Goal: Task Accomplishment & Management: Complete application form

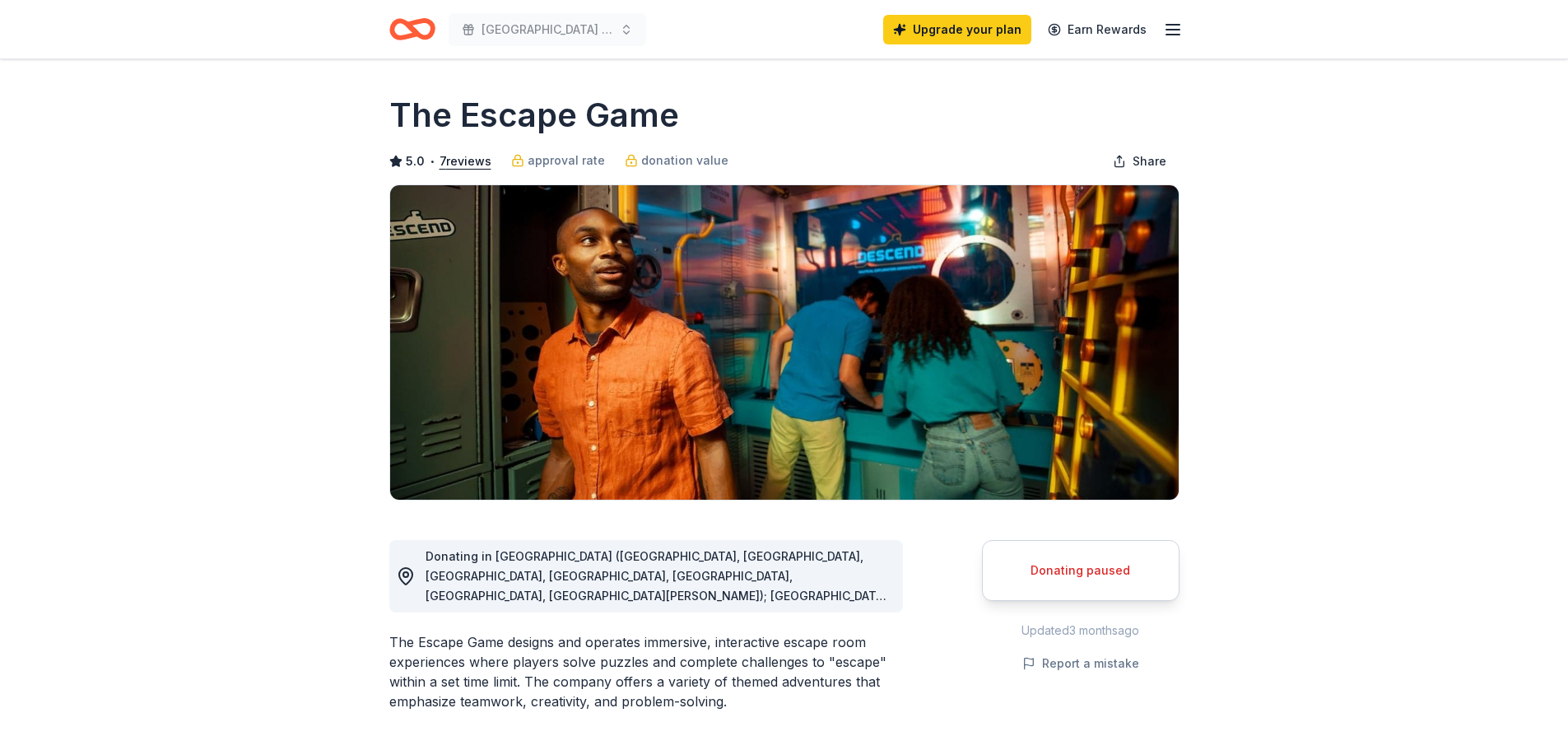
click at [764, 590] on span "Donating in [GEOGRAPHIC_DATA] ([GEOGRAPHIC_DATA], [GEOGRAPHIC_DATA], [GEOGRAPHI…" at bounding box center [656, 723] width 462 height 350
click at [1054, 568] on div "Donating paused" at bounding box center [1081, 570] width 156 height 20
click at [435, 16] on icon "Home" at bounding box center [412, 29] width 46 height 39
click at [419, 23] on icon "Home" at bounding box center [419, 28] width 26 height 17
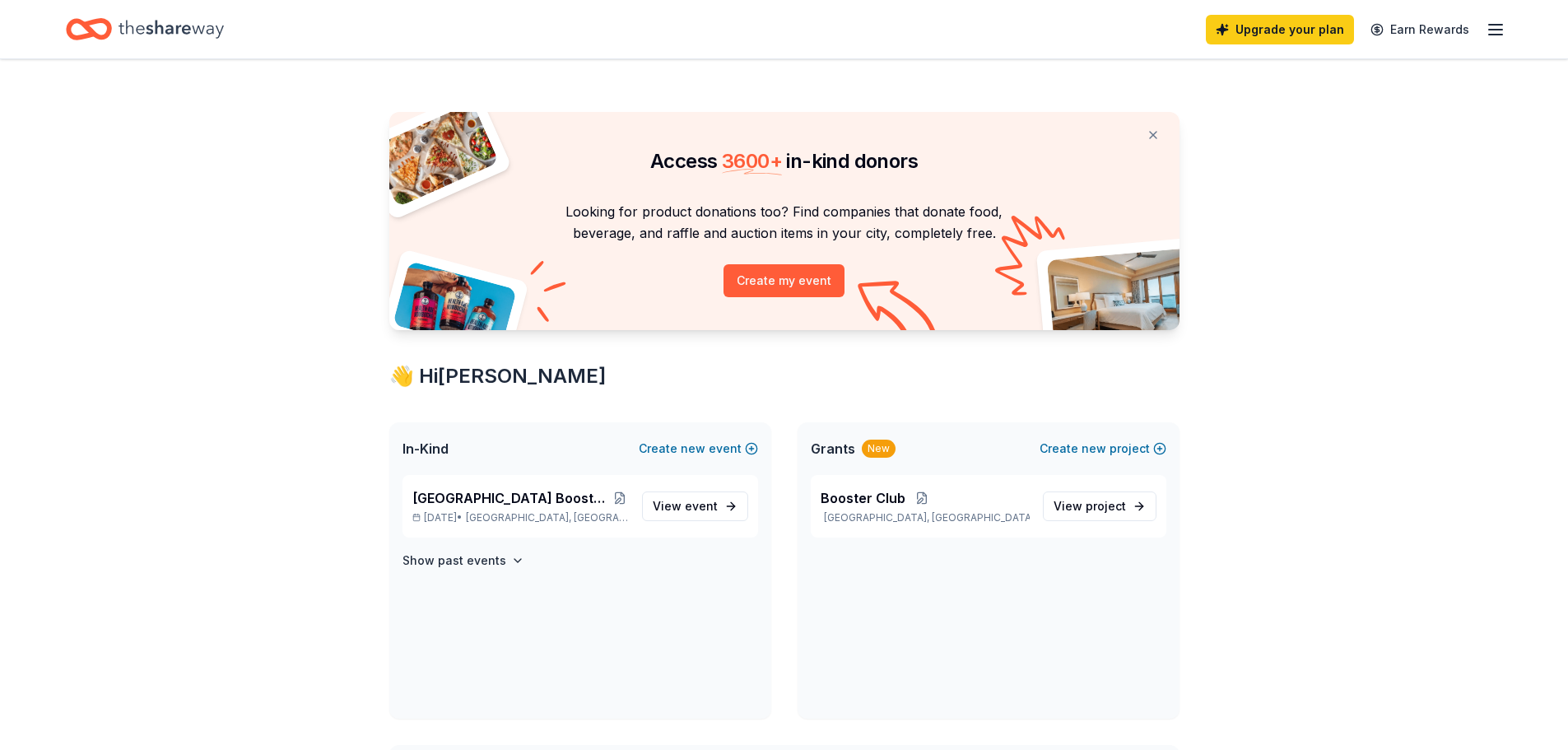
click at [94, 25] on icon "Home" at bounding box center [89, 29] width 46 height 39
click at [153, 32] on icon "Home" at bounding box center [171, 28] width 106 height 18
click at [428, 559] on h4 "Show past events" at bounding box center [454, 560] width 104 height 20
click at [467, 510] on div "[GEOGRAPHIC_DATA] Booster Club 2nd Annual Casino Night [DATE] • [GEOGRAPHIC_DAT…" at bounding box center [521, 505] width 216 height 36
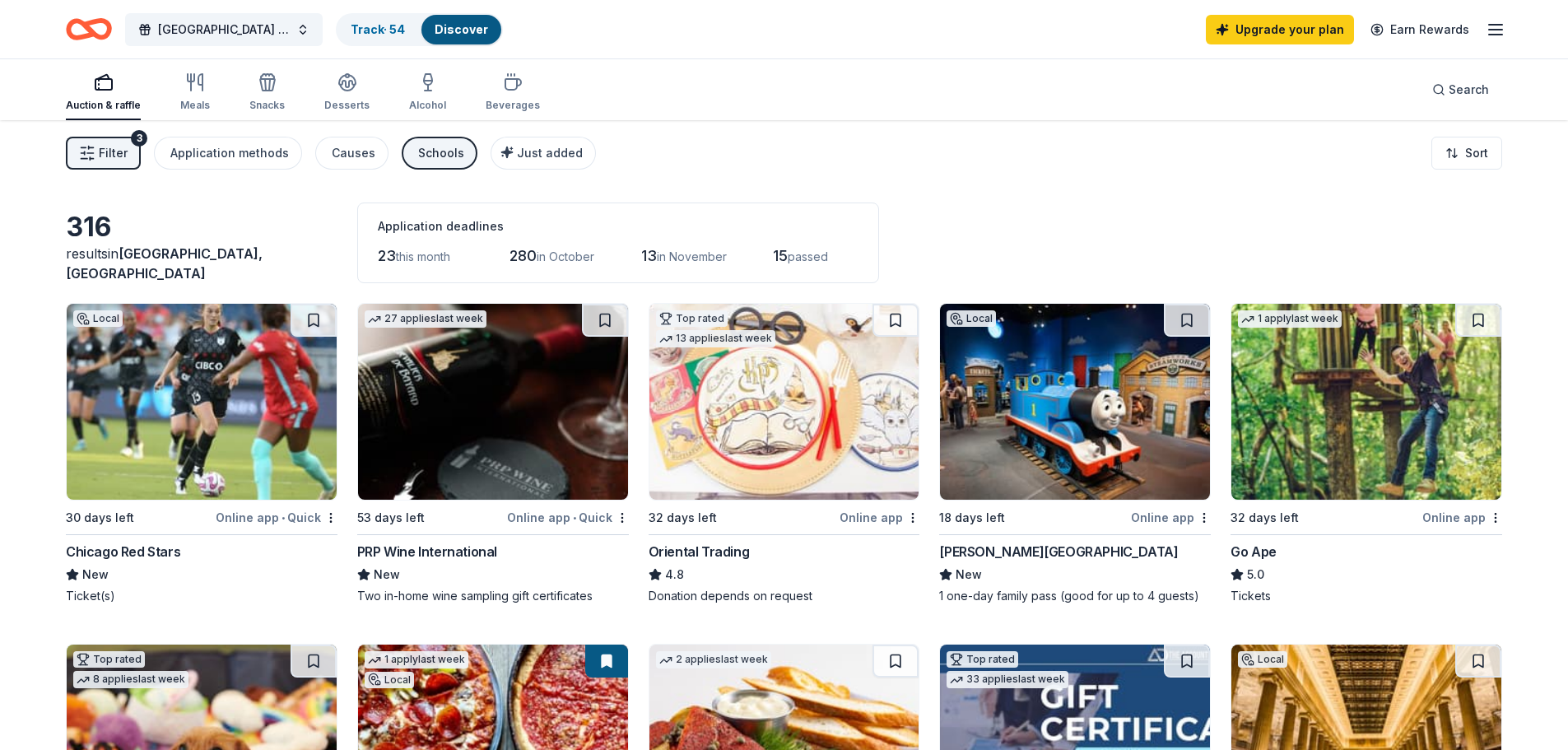
click at [88, 152] on icon "button" at bounding box center [87, 152] width 17 height 17
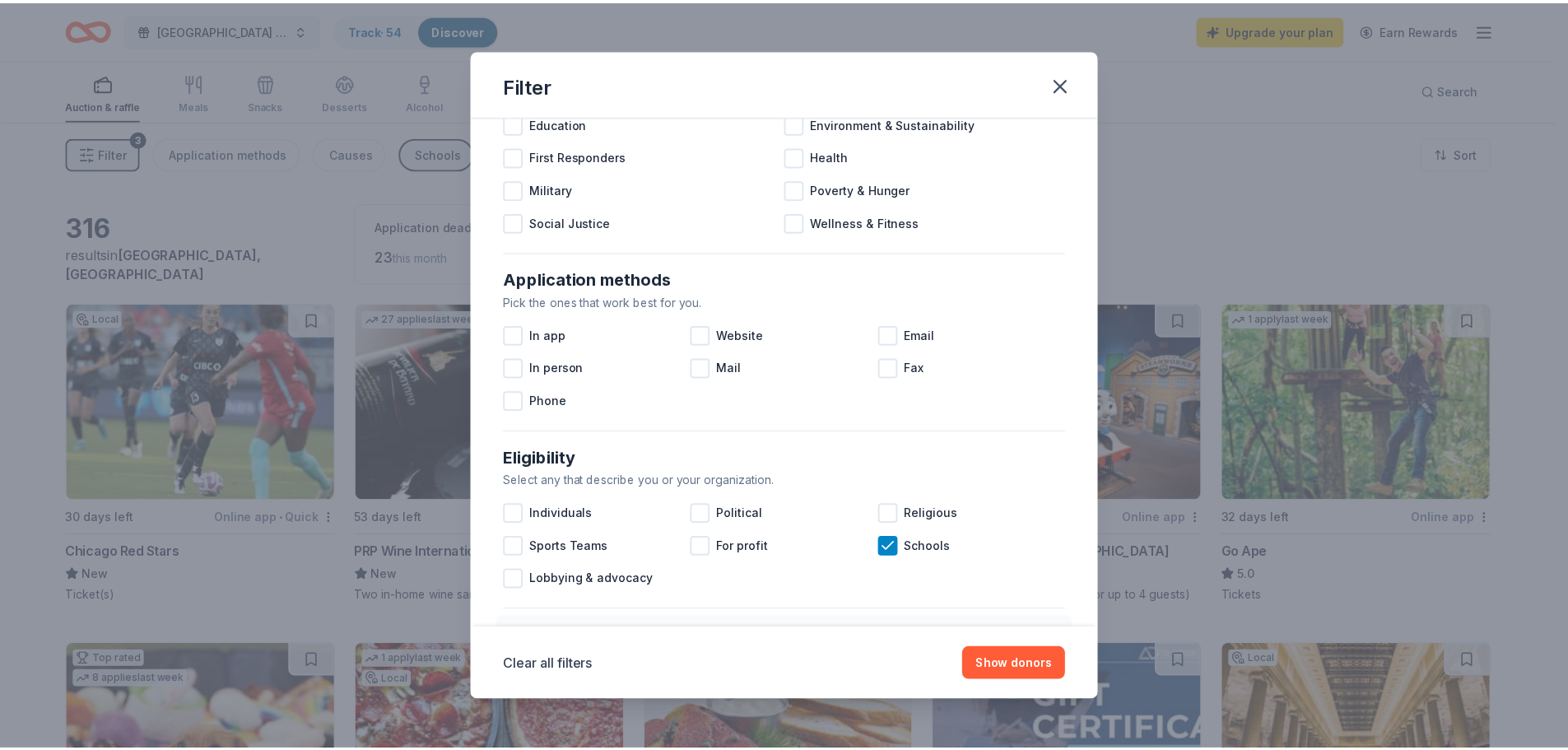
scroll to position [274, 0]
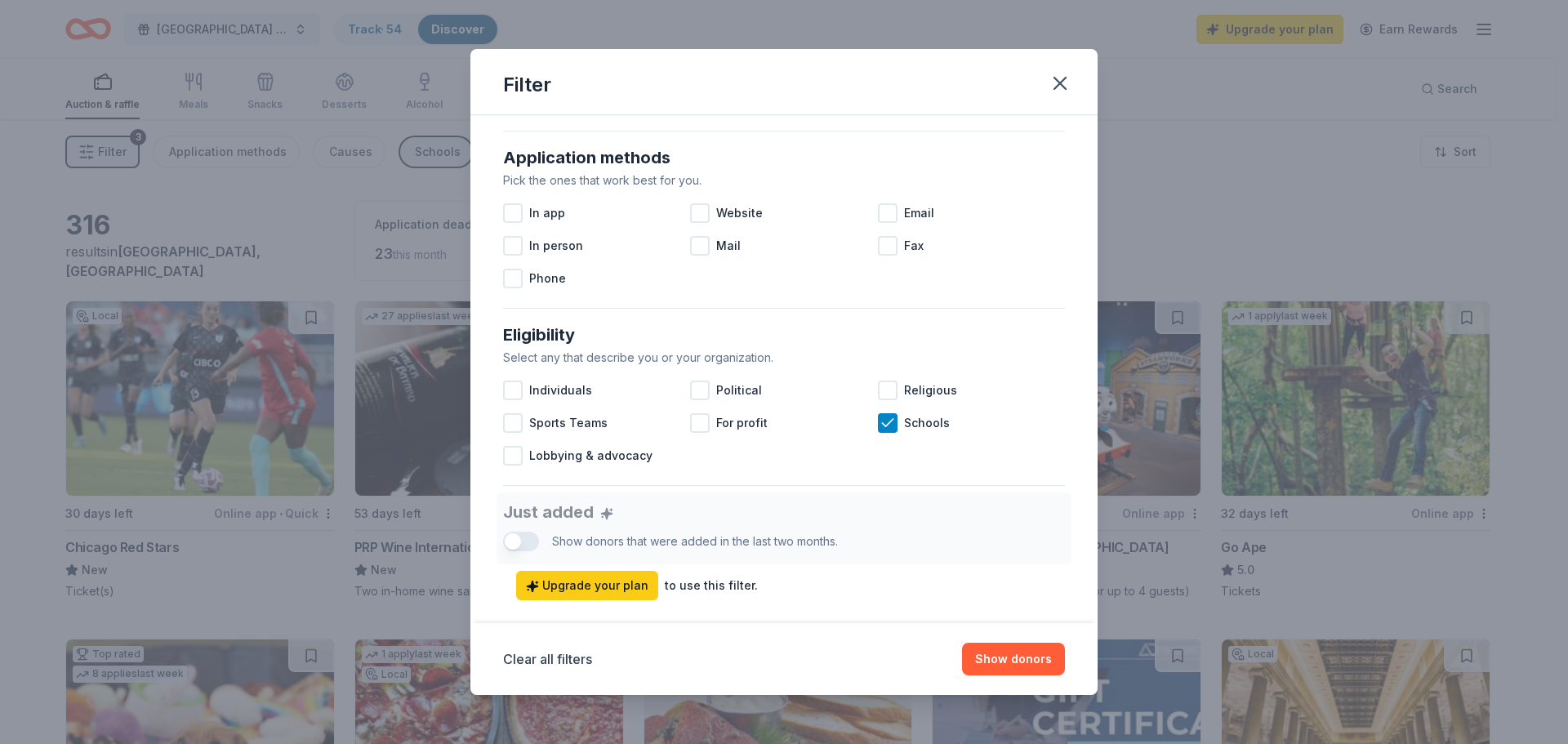
click at [696, 214] on div at bounding box center [700, 213] width 19 height 19
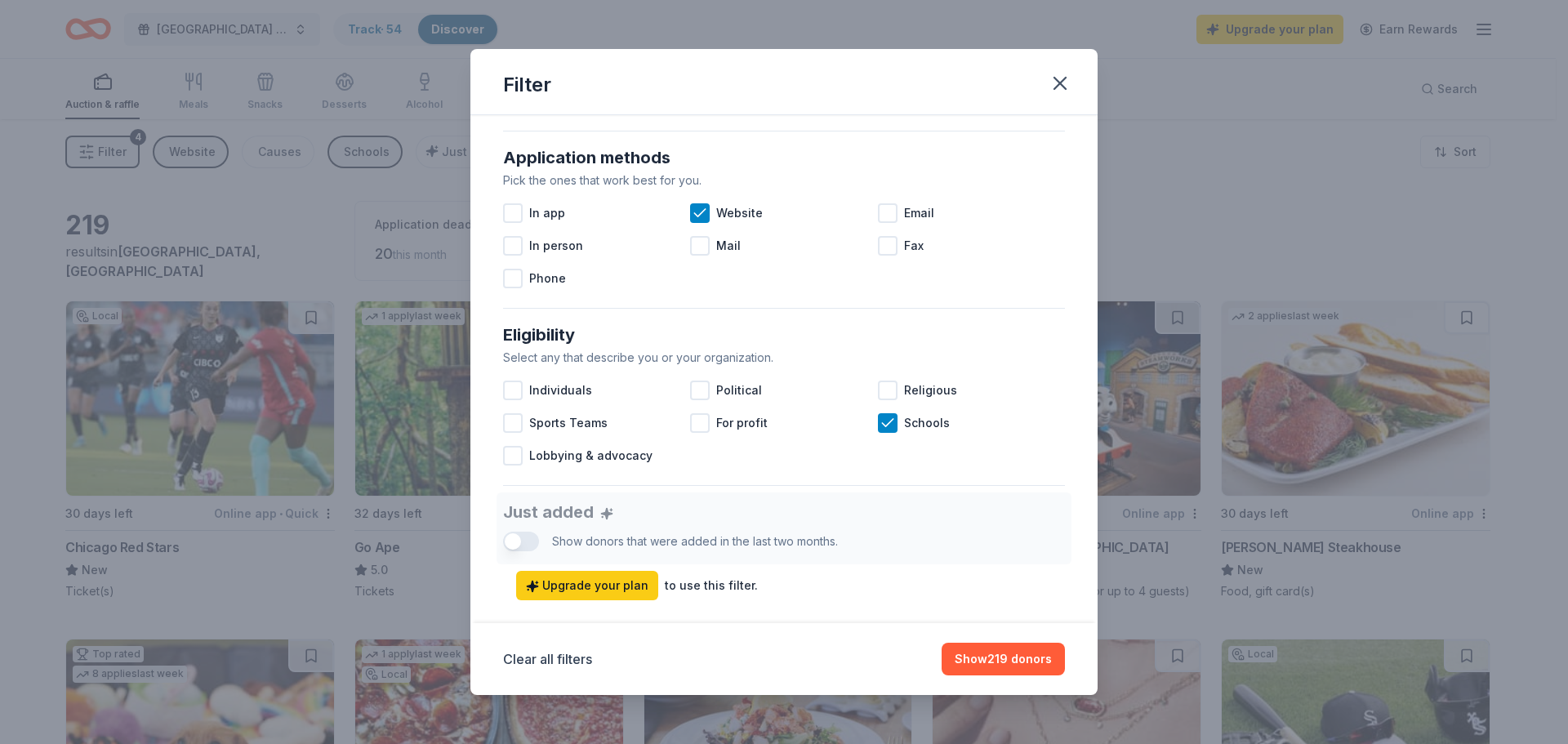
click at [518, 427] on div at bounding box center [513, 423] width 19 height 19
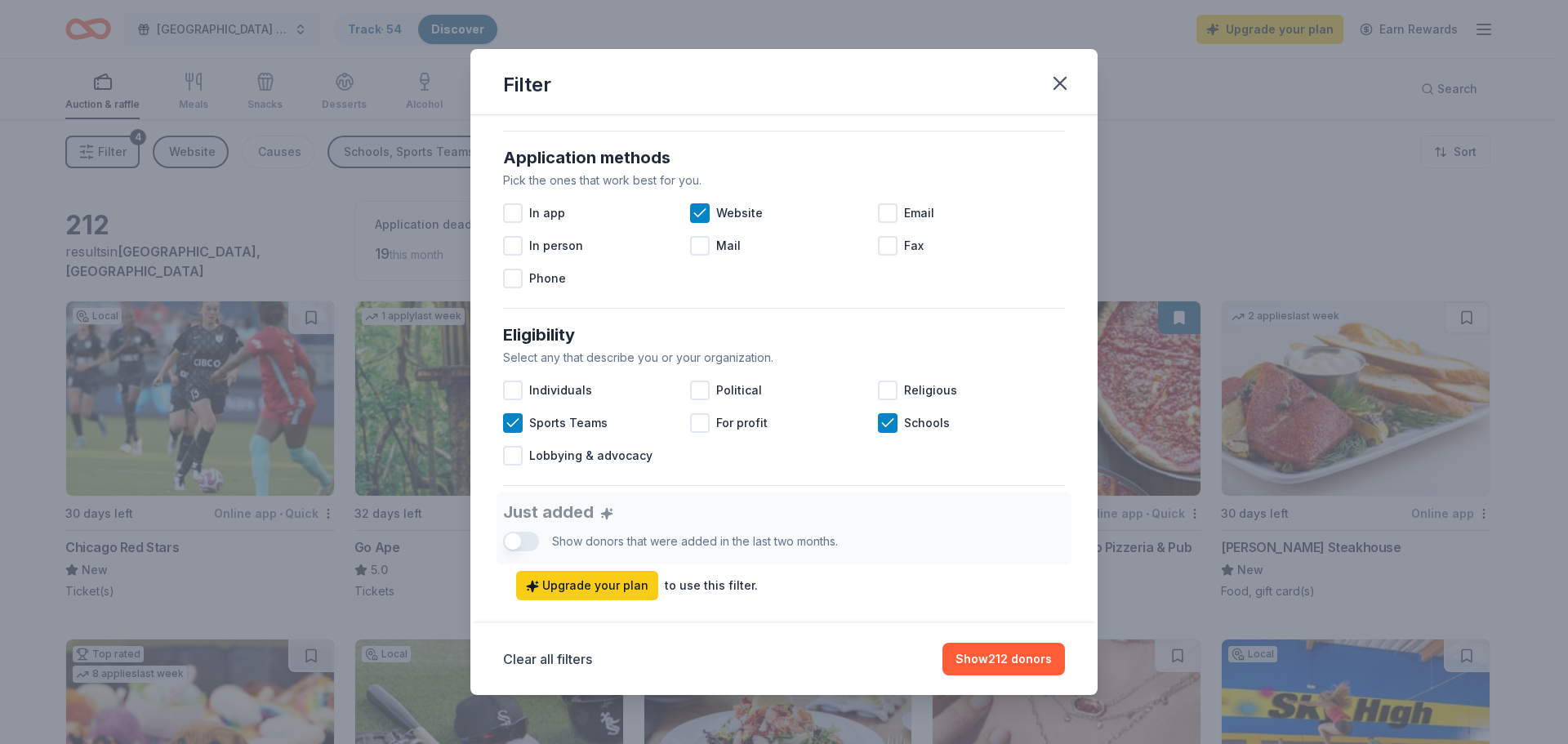
click at [984, 657] on button "Show 212 donors" at bounding box center [1003, 659] width 122 height 33
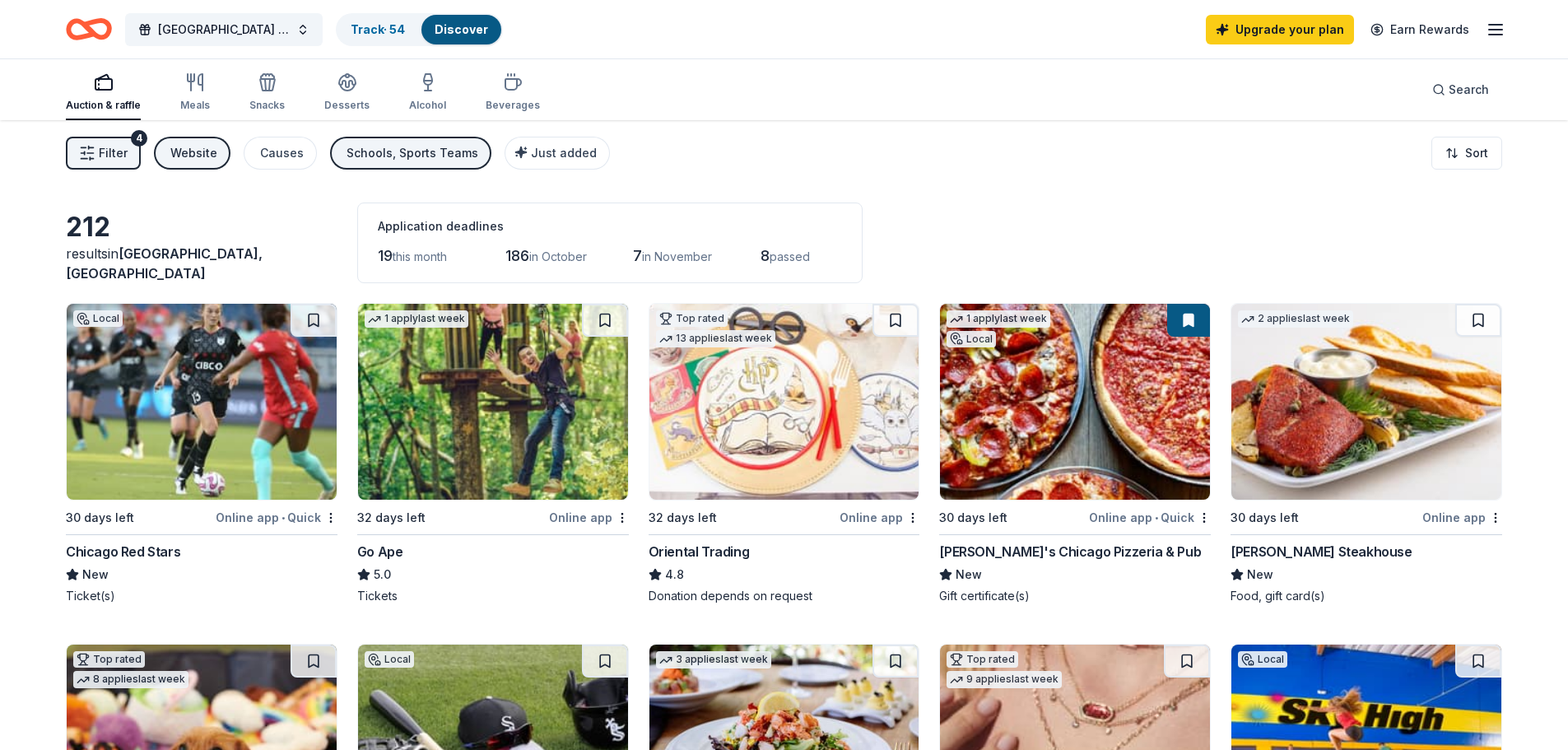
click at [286, 158] on div "Causes" at bounding box center [281, 153] width 43 height 20
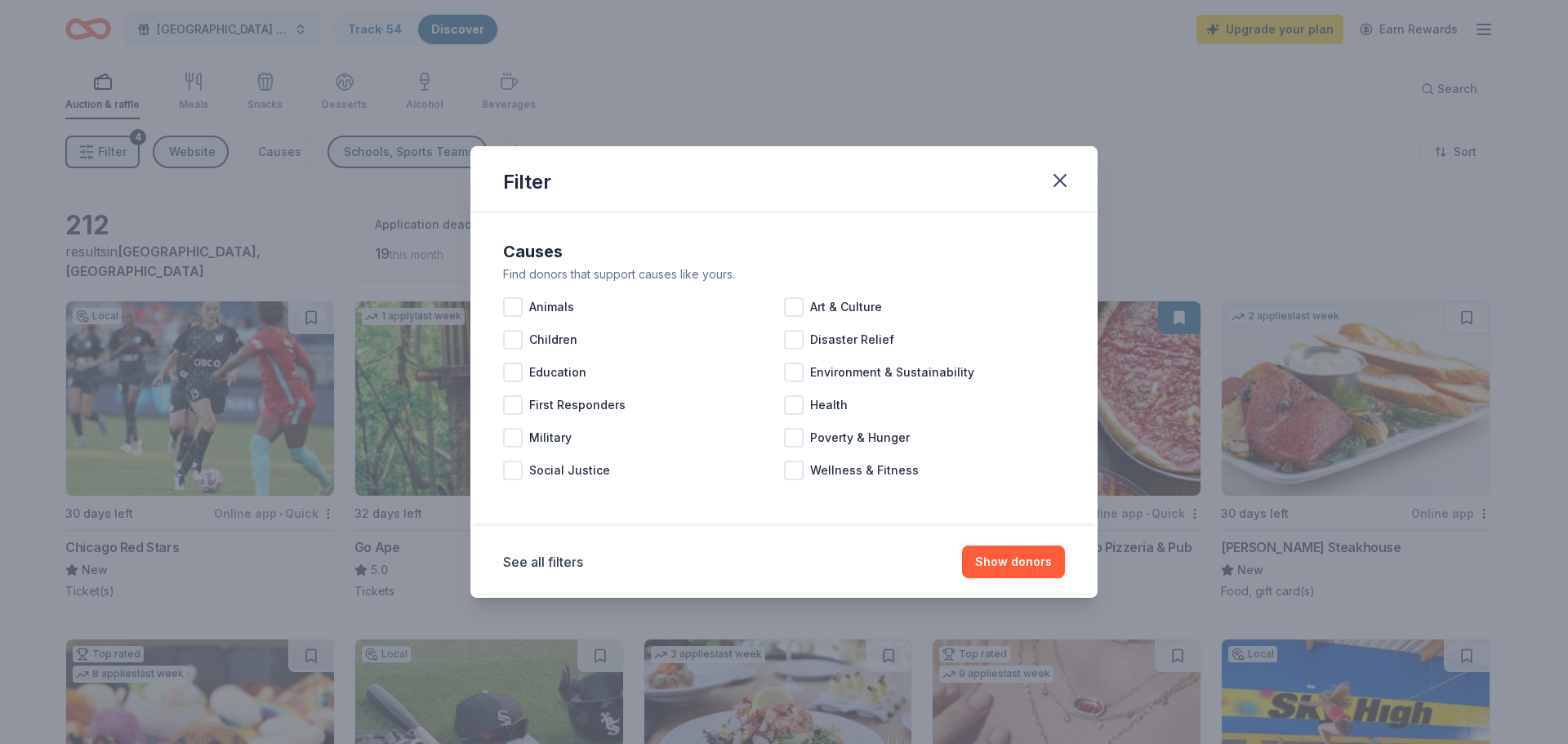
click at [1061, 181] on icon "button" at bounding box center [1059, 180] width 11 height 11
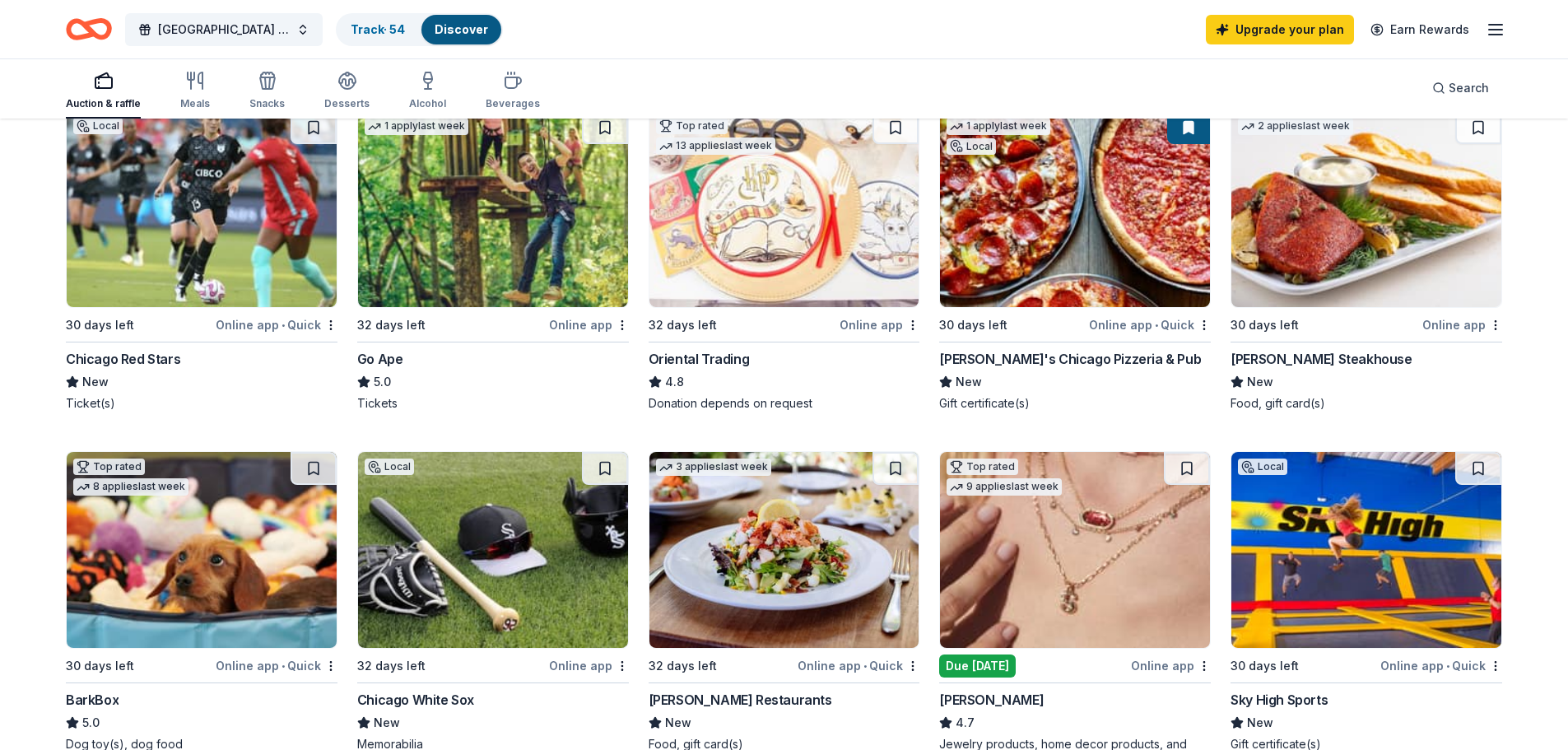
scroll to position [274, 0]
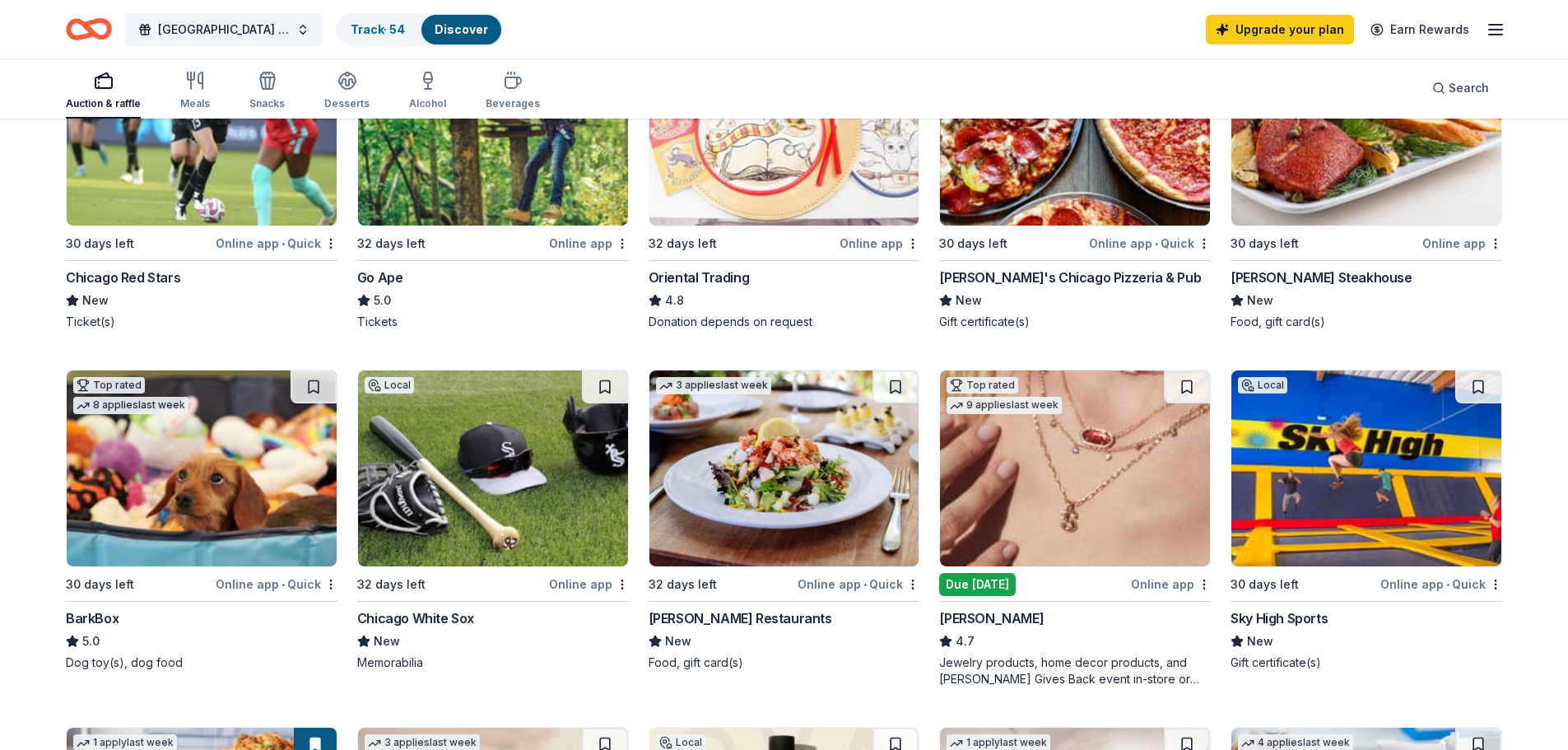
click at [506, 462] on img at bounding box center [493, 468] width 270 height 196
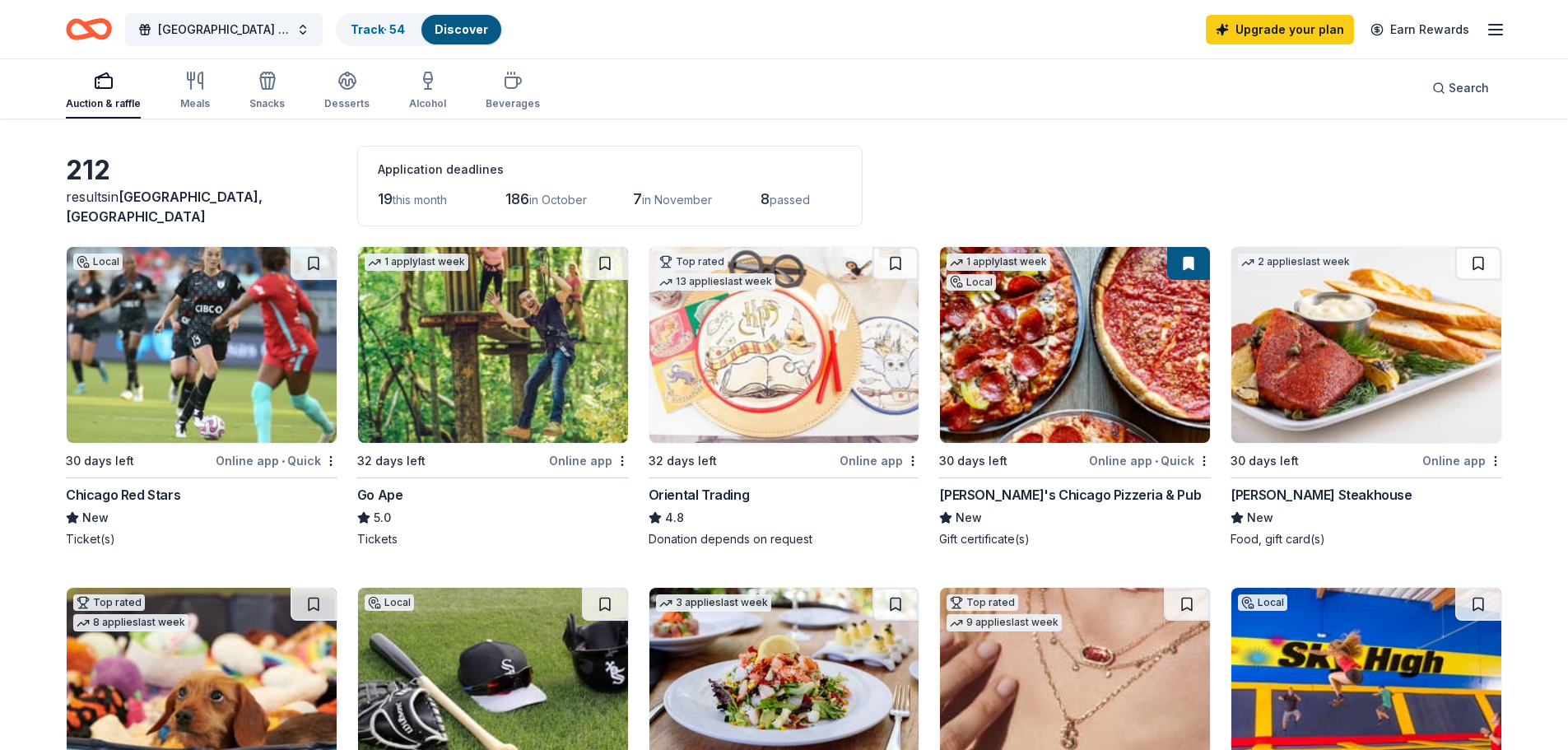
scroll to position [0, 0]
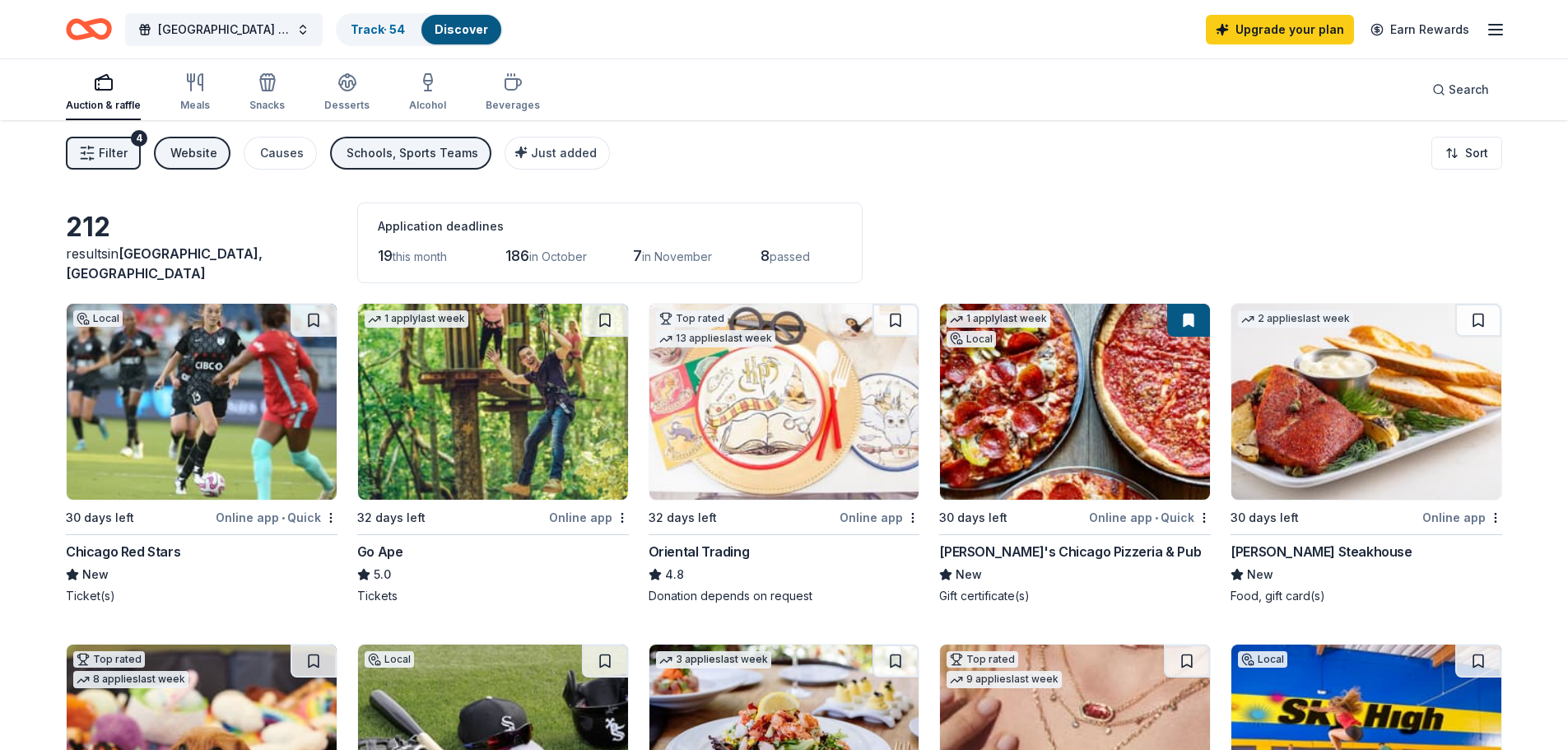
click at [373, 155] on div "Schools, Sports Teams" at bounding box center [412, 153] width 132 height 20
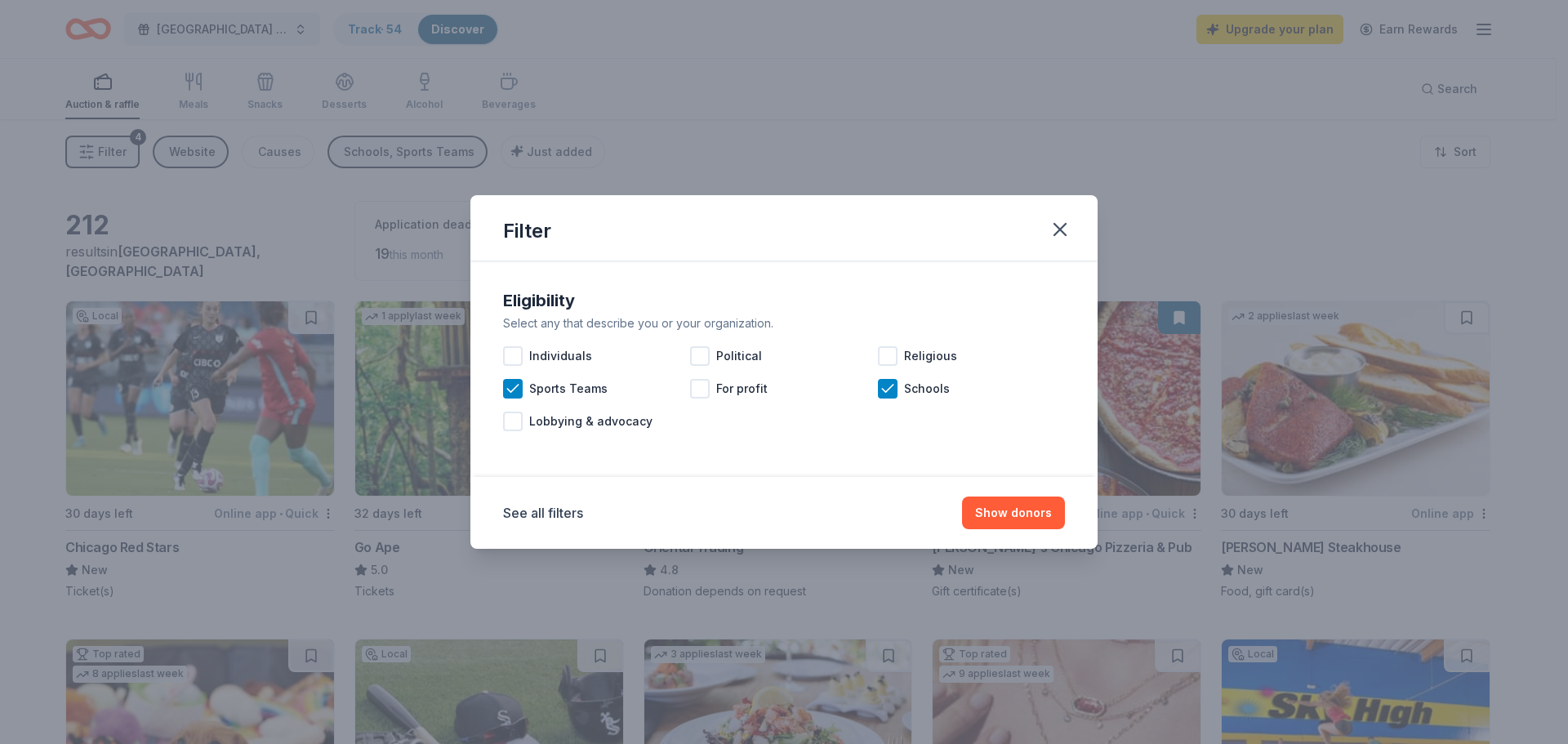
click at [1074, 216] on div "Filter" at bounding box center [784, 228] width 627 height 66
click at [1061, 226] on icon "button" at bounding box center [1060, 230] width 23 height 23
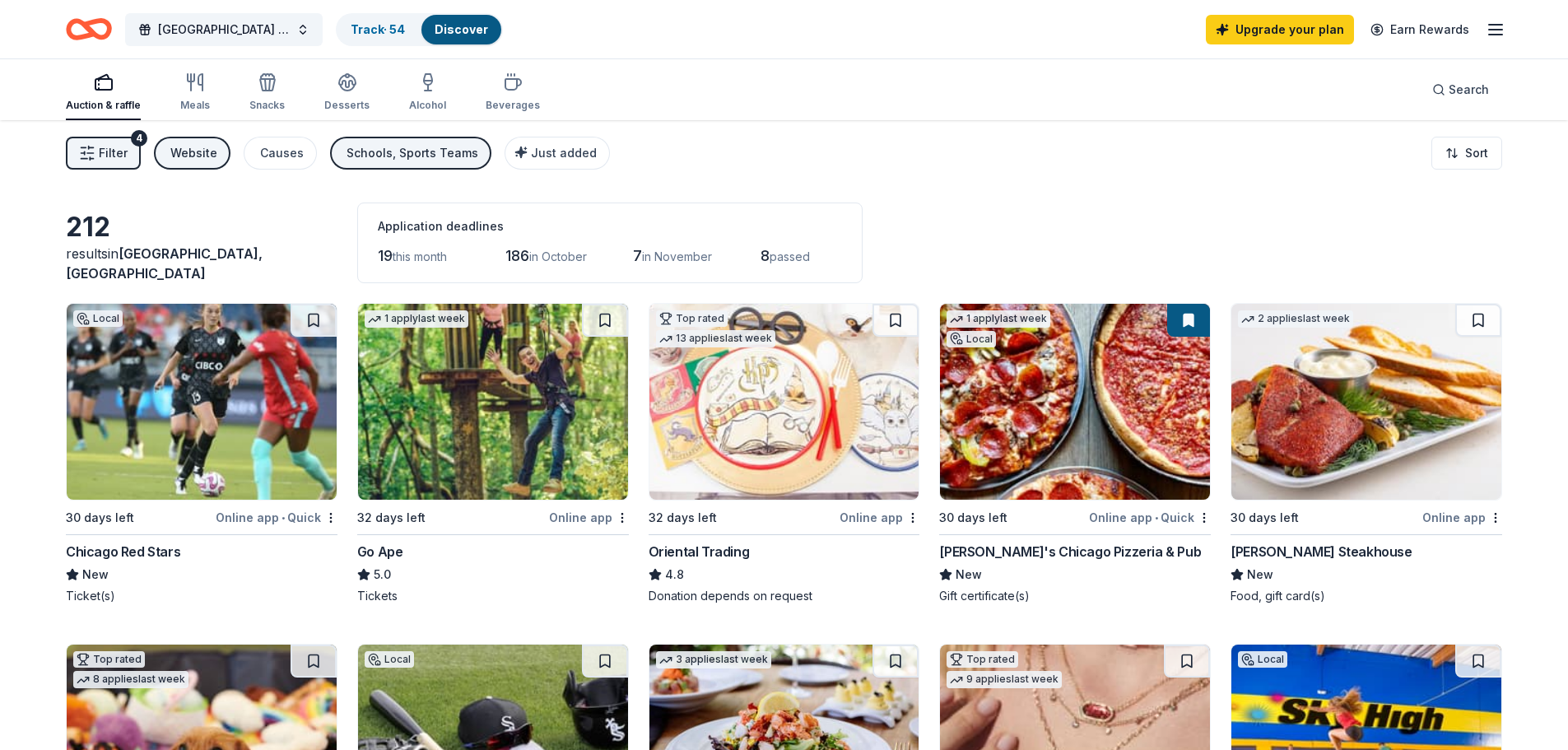
click at [204, 149] on div "Website" at bounding box center [193, 153] width 47 height 20
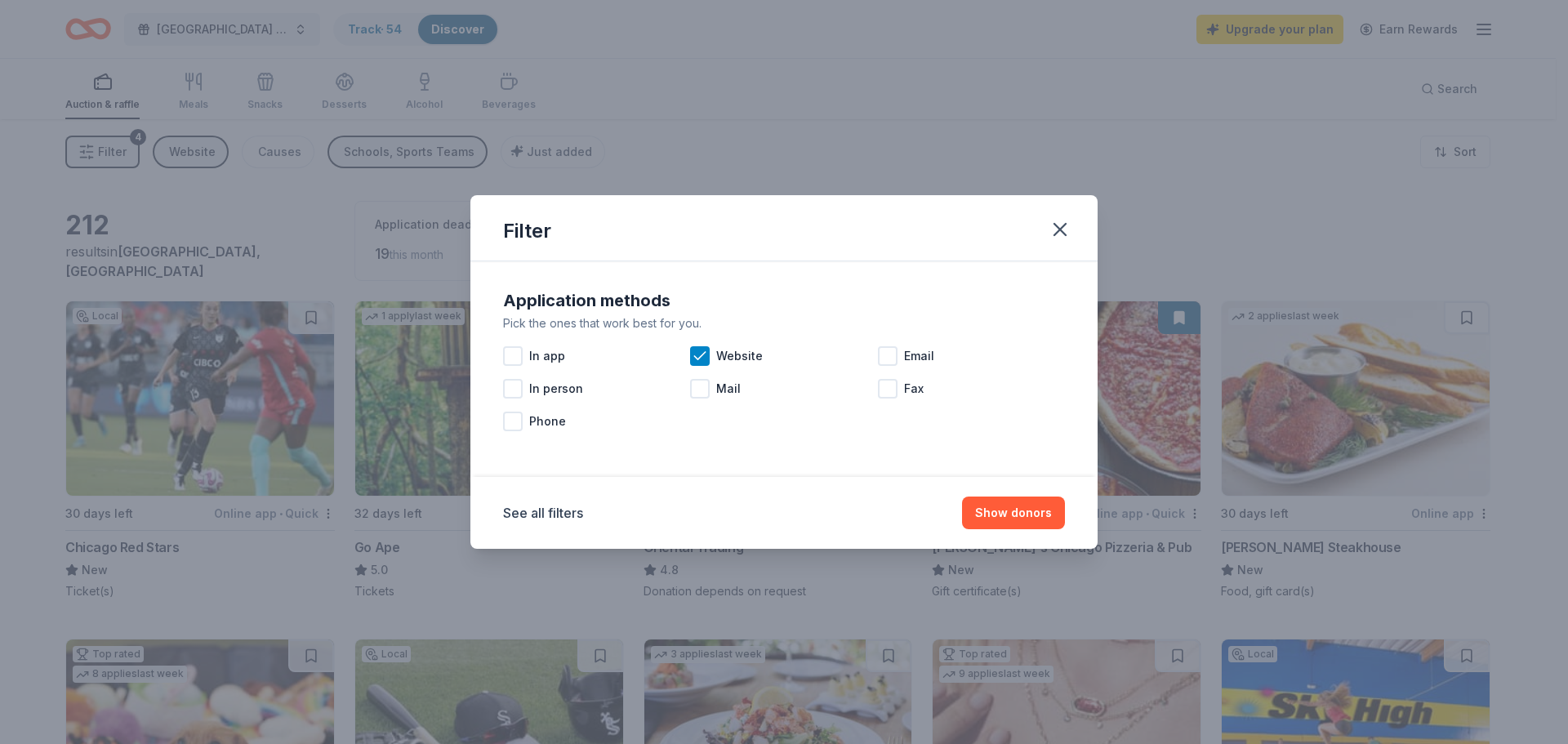
click at [894, 358] on div at bounding box center [888, 356] width 19 height 19
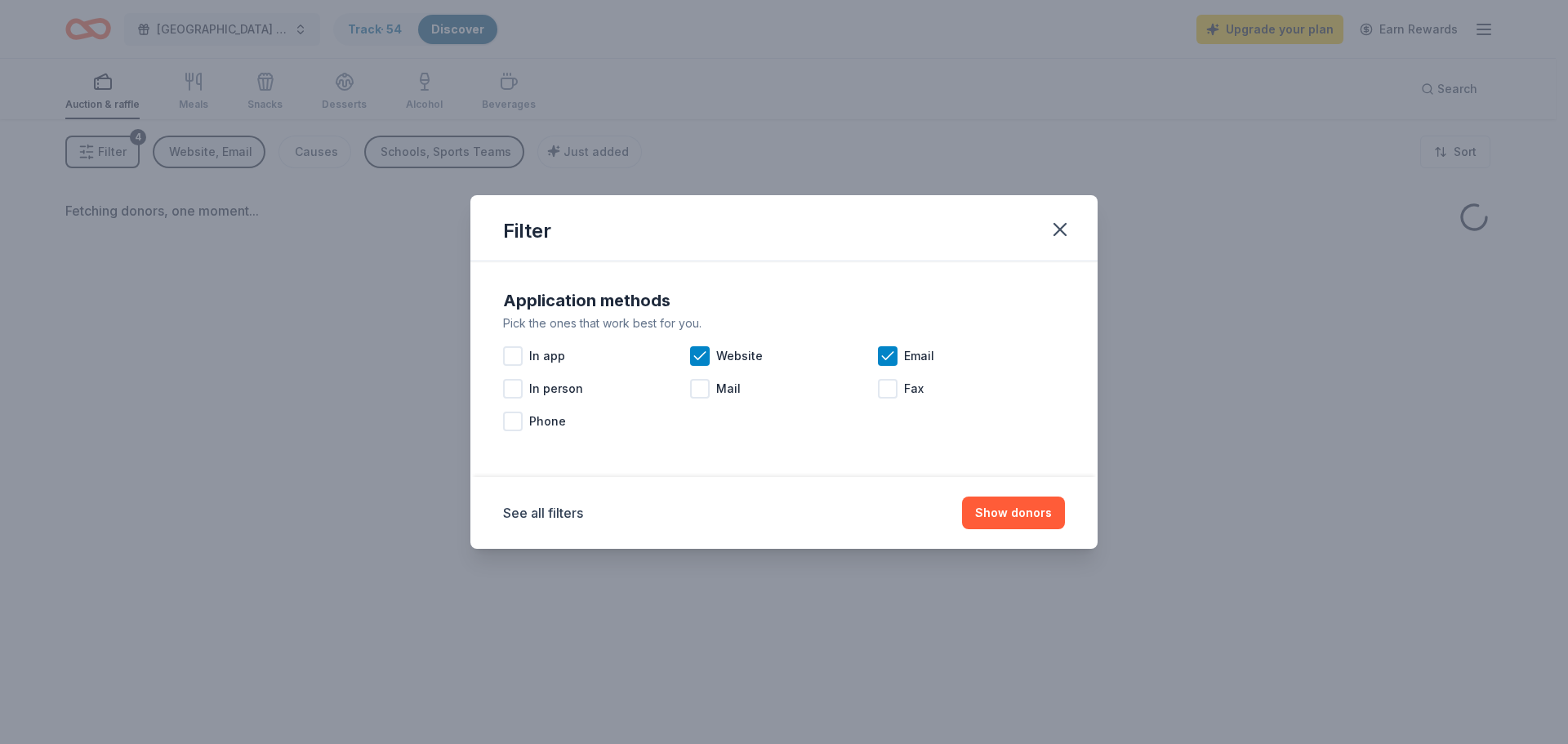
click at [697, 354] on icon at bounding box center [700, 355] width 17 height 17
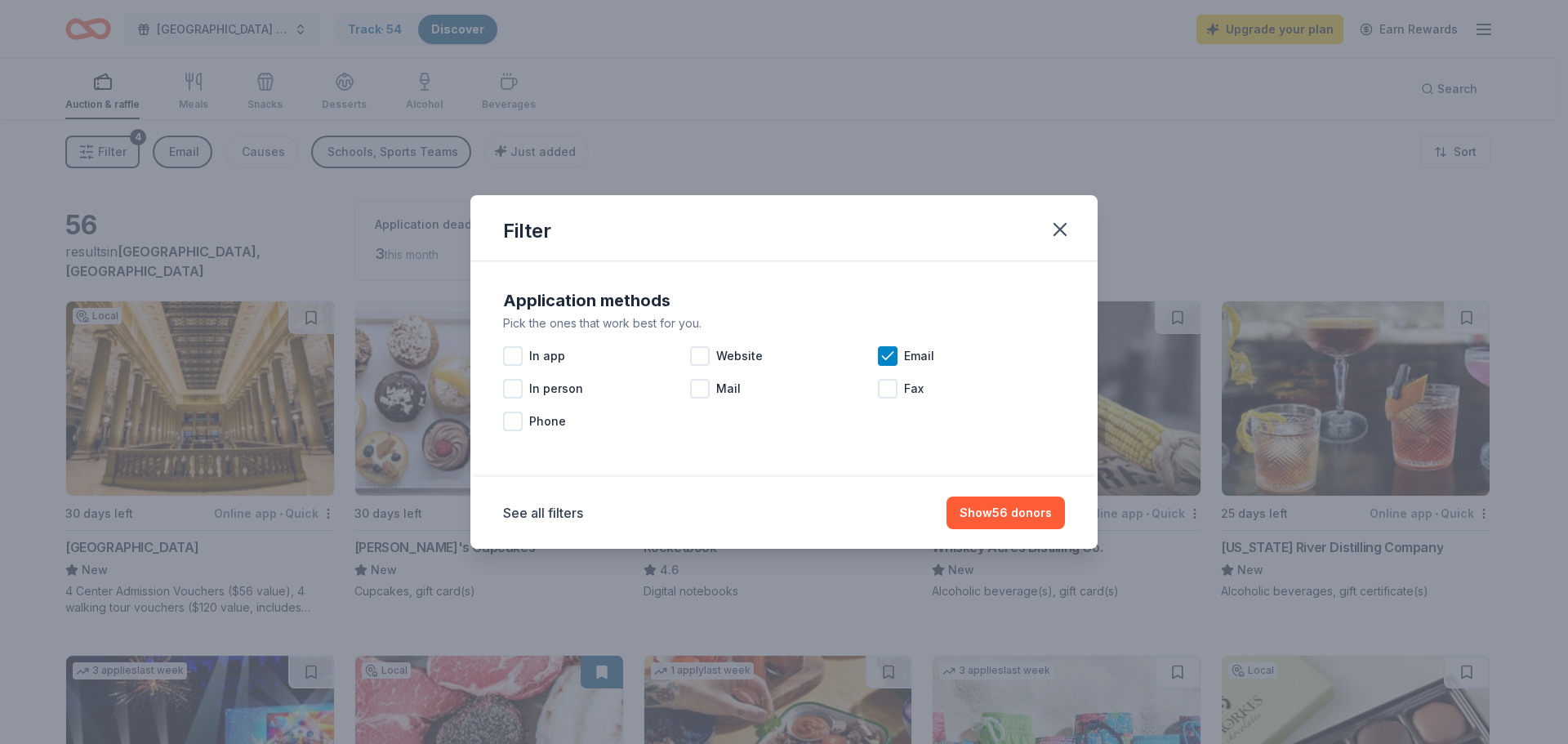
click at [974, 513] on button "Show 56 donors" at bounding box center [1006, 512] width 119 height 33
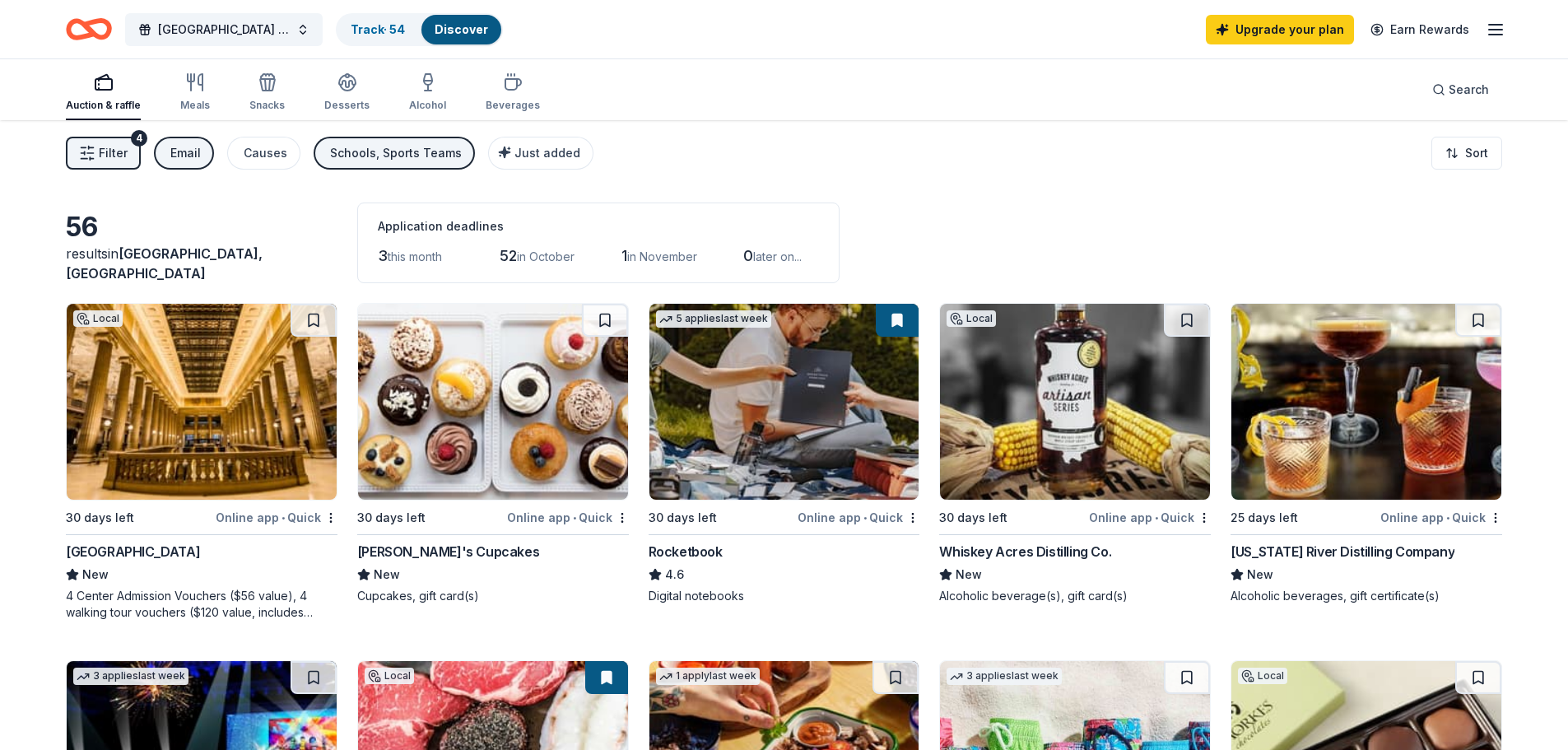
click at [1062, 414] on img at bounding box center [1075, 402] width 270 height 196
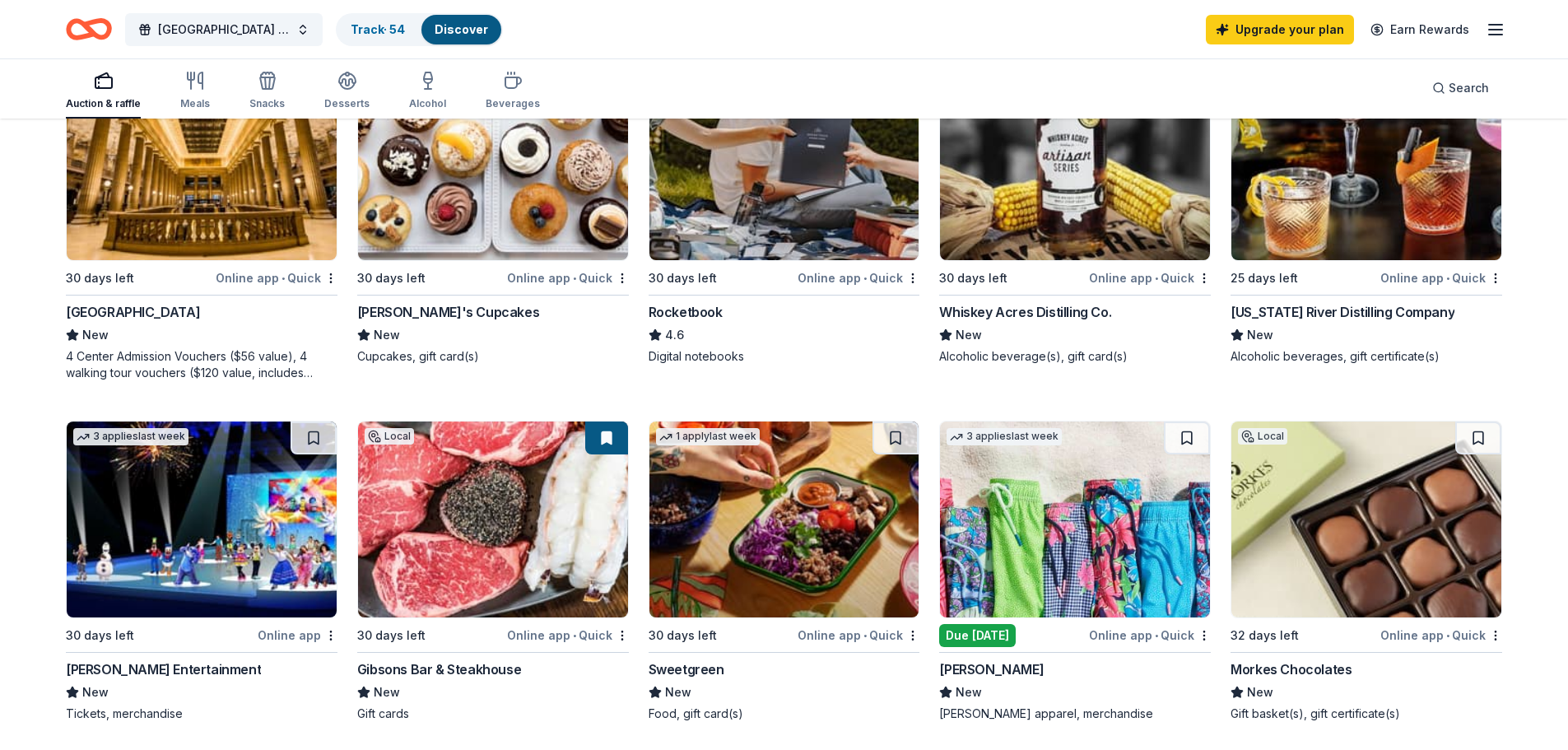
scroll to position [274, 0]
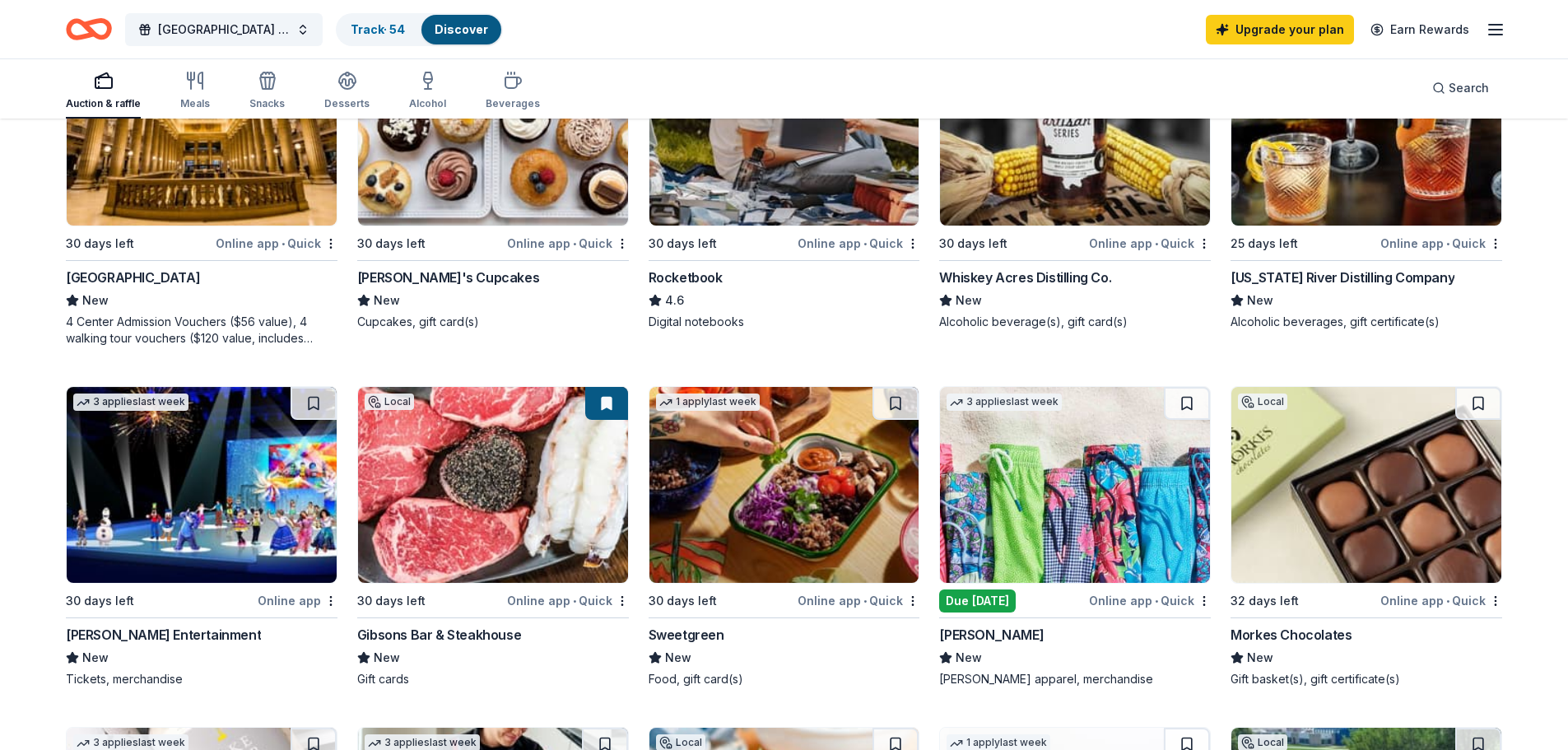
click at [1129, 602] on div "Online app • Quick" at bounding box center [1149, 600] width 122 height 20
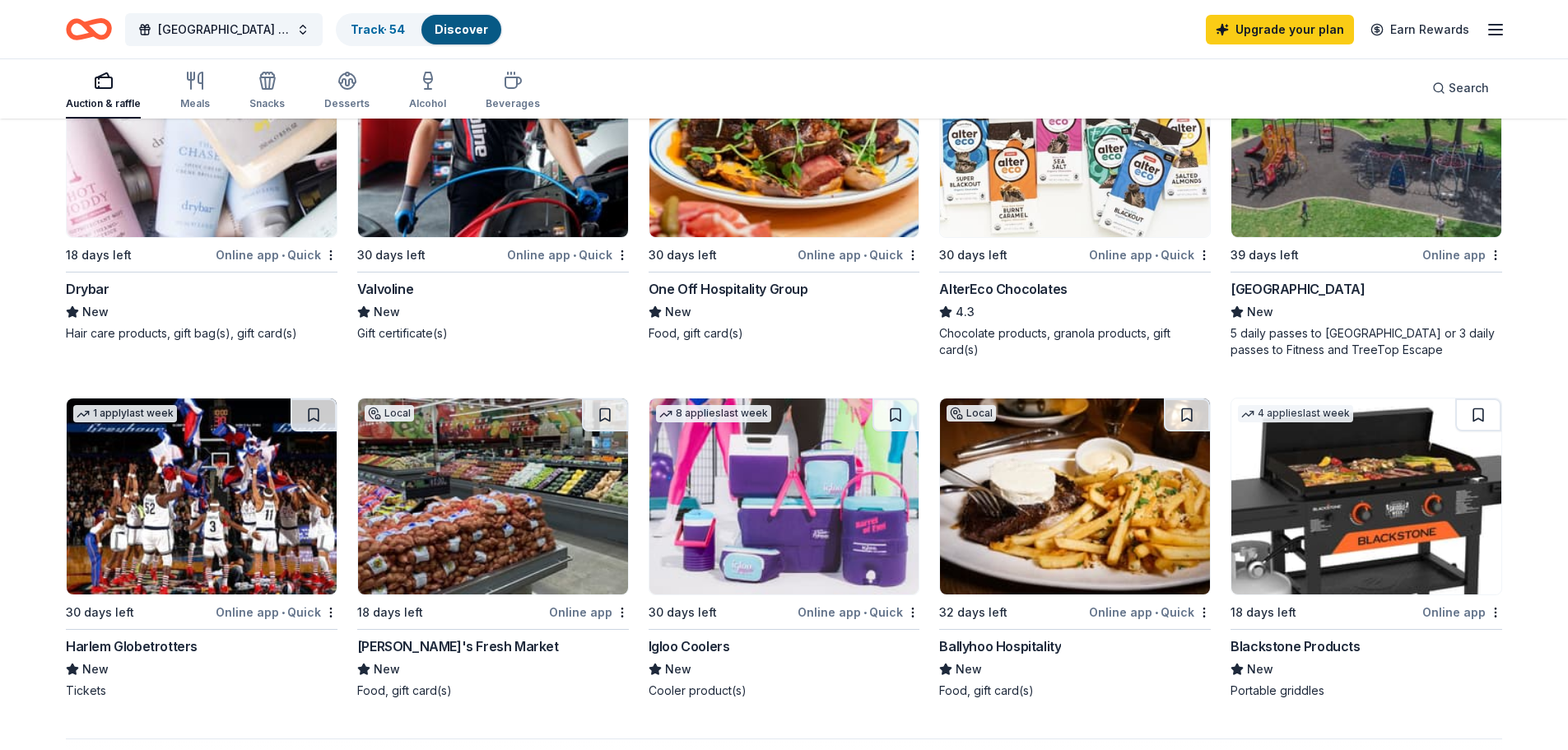
scroll to position [1234, 0]
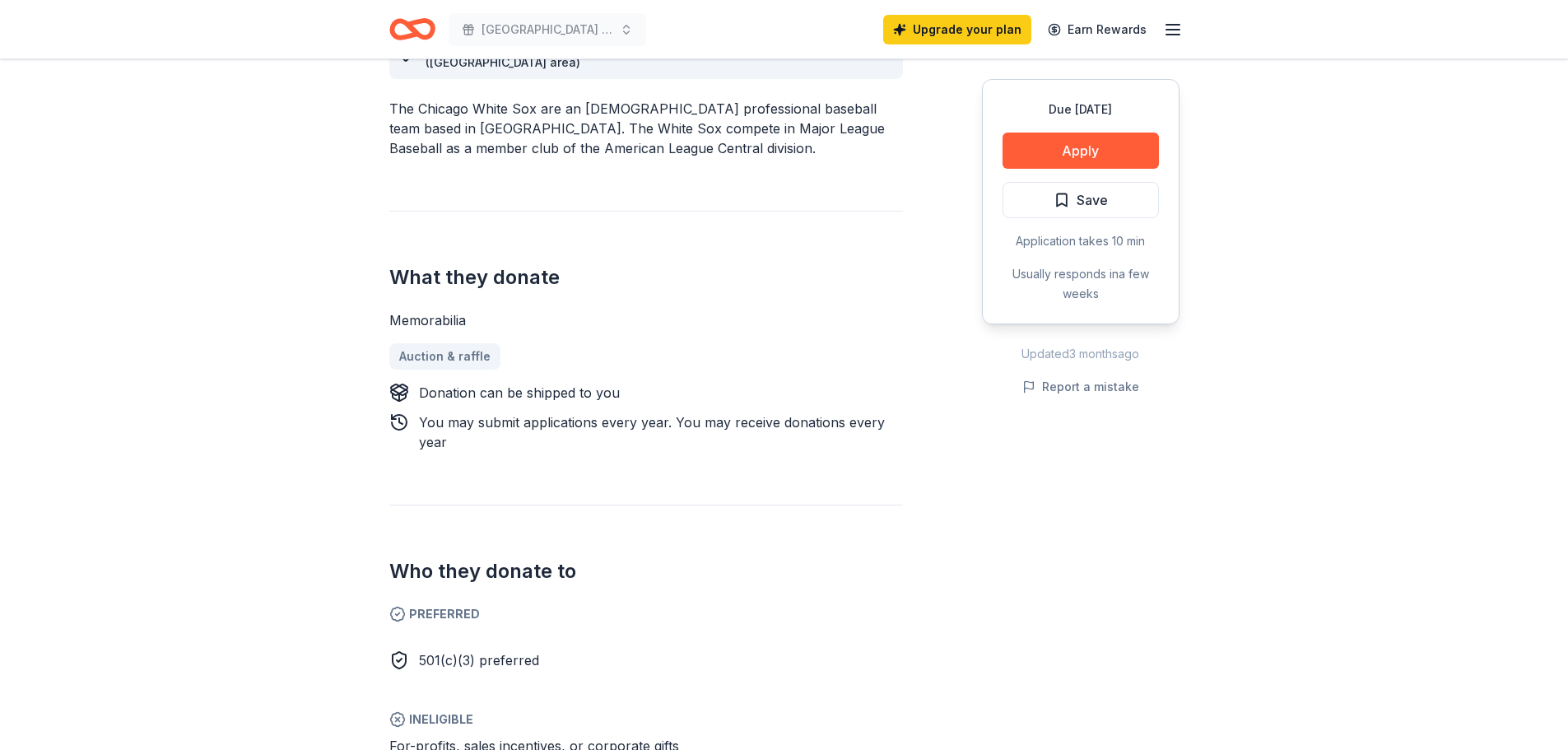
scroll to position [549, 0]
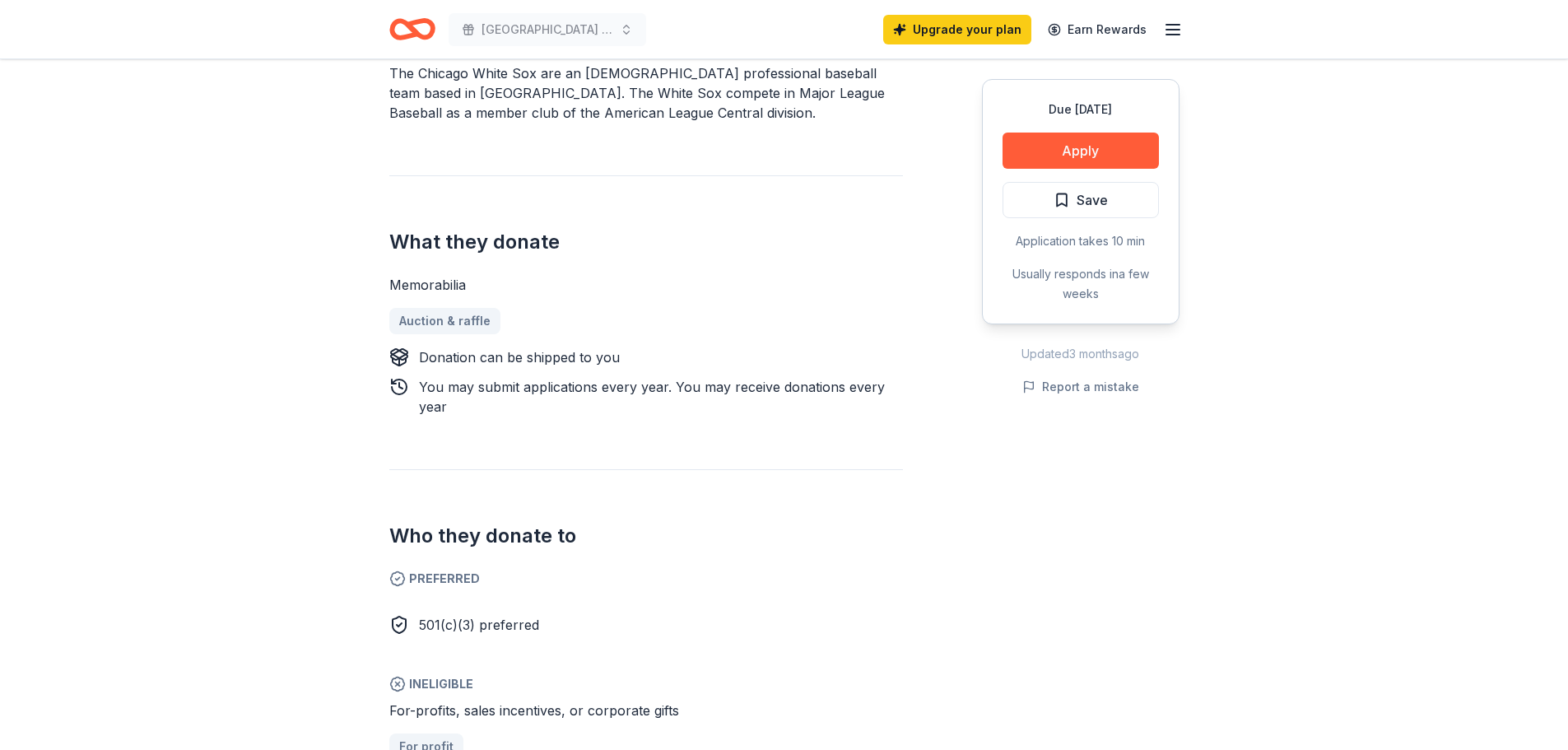
click at [1084, 140] on button "Apply" at bounding box center [1081, 150] width 156 height 36
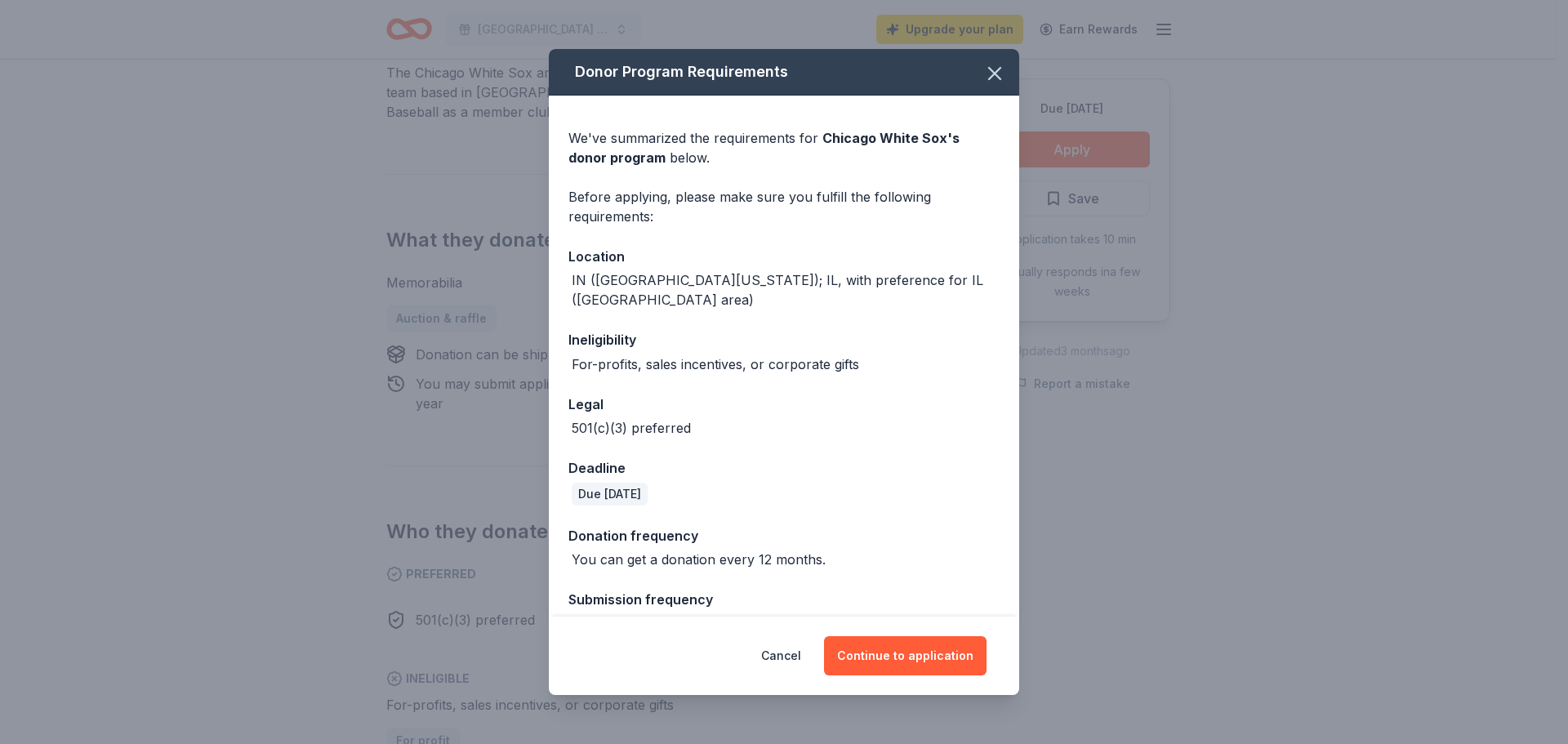
click at [925, 651] on button "Continue to application" at bounding box center [905, 655] width 163 height 40
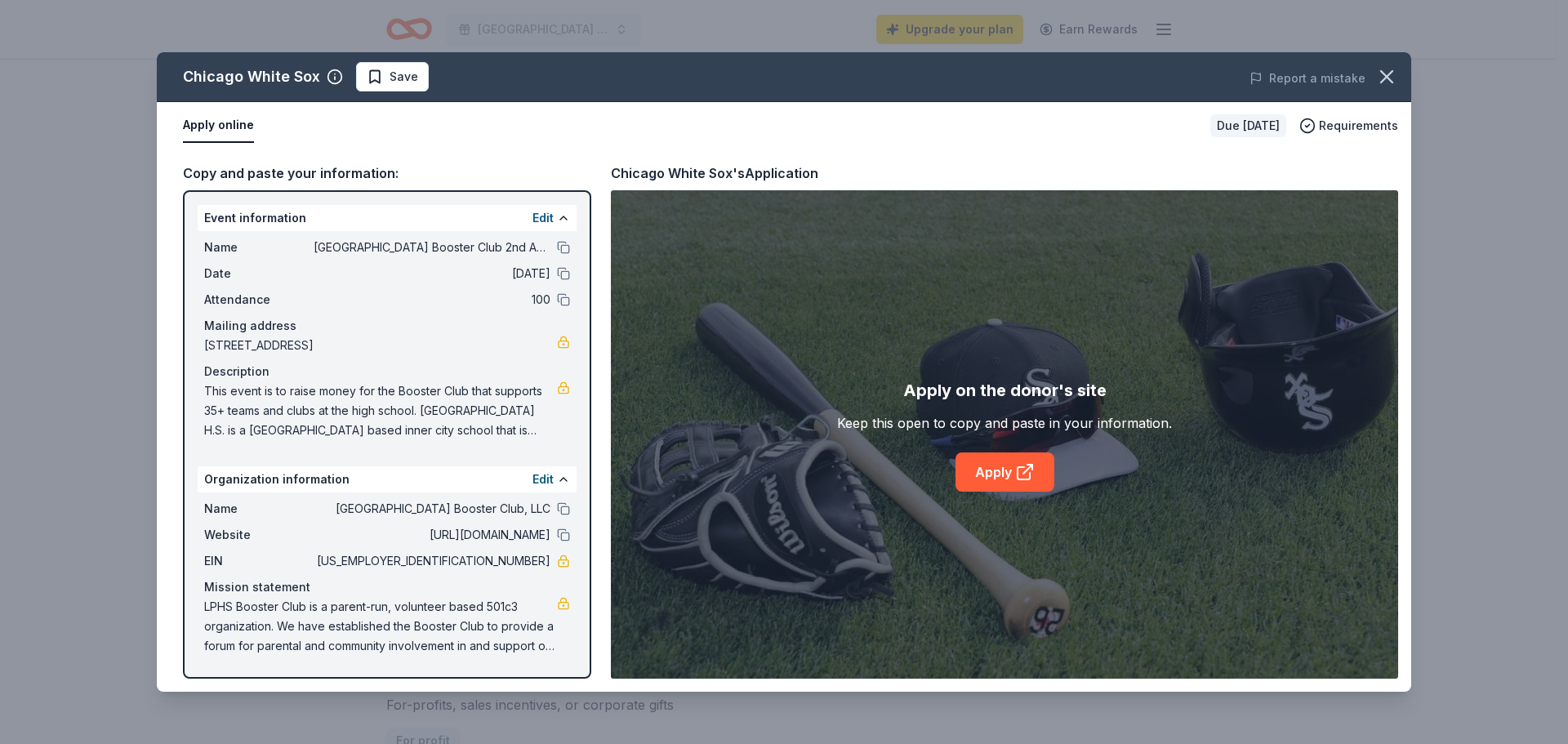
click at [223, 126] on button "Apply online" at bounding box center [218, 125] width 71 height 34
click at [223, 126] on button "Apply online" at bounding box center [218, 125] width 71 height 34
click at [231, 119] on button "Apply online" at bounding box center [218, 125] width 71 height 34
click at [232, 122] on button "Apply online" at bounding box center [218, 125] width 71 height 34
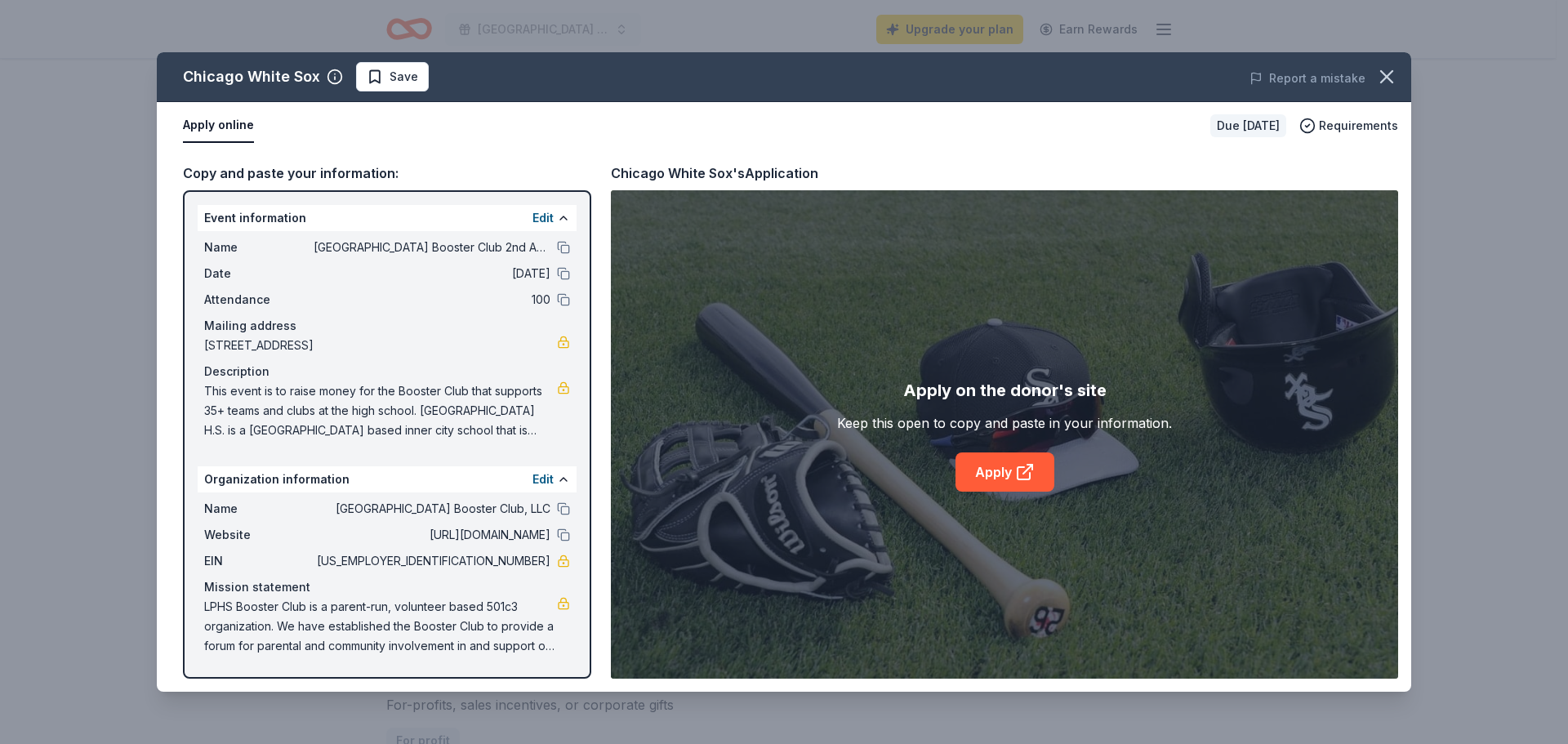
click at [232, 122] on button "Apply online" at bounding box center [218, 125] width 71 height 34
click at [233, 122] on button "Apply online" at bounding box center [218, 125] width 71 height 34
drag, startPoint x: 233, startPoint y: 122, endPoint x: 227, endPoint y: 131, distance: 10.8
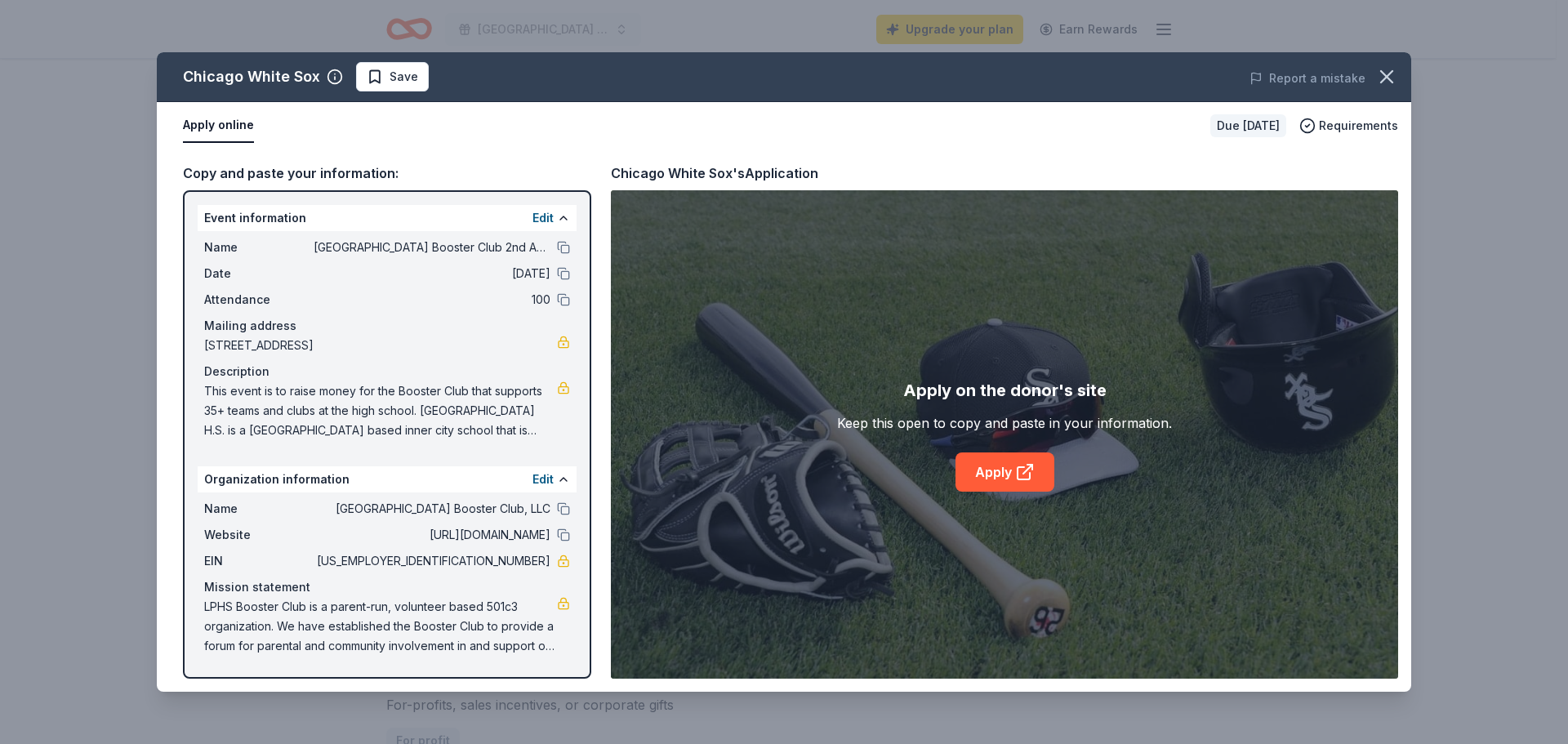
click at [234, 137] on button "Apply online" at bounding box center [218, 125] width 71 height 34
click at [214, 113] on button "Apply online" at bounding box center [218, 125] width 71 height 34
click at [567, 215] on button at bounding box center [563, 217] width 13 height 13
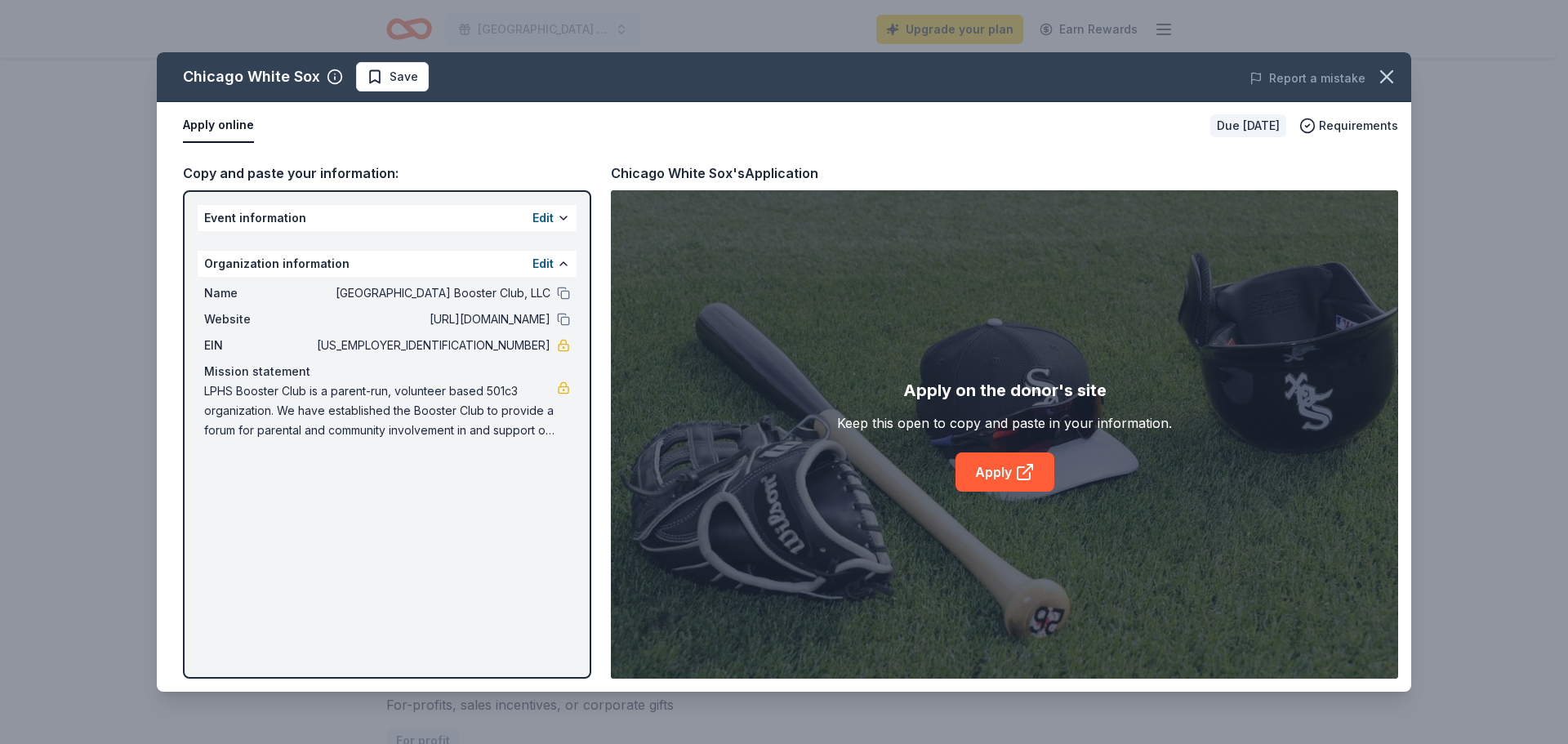
click at [562, 261] on button at bounding box center [563, 263] width 13 height 13
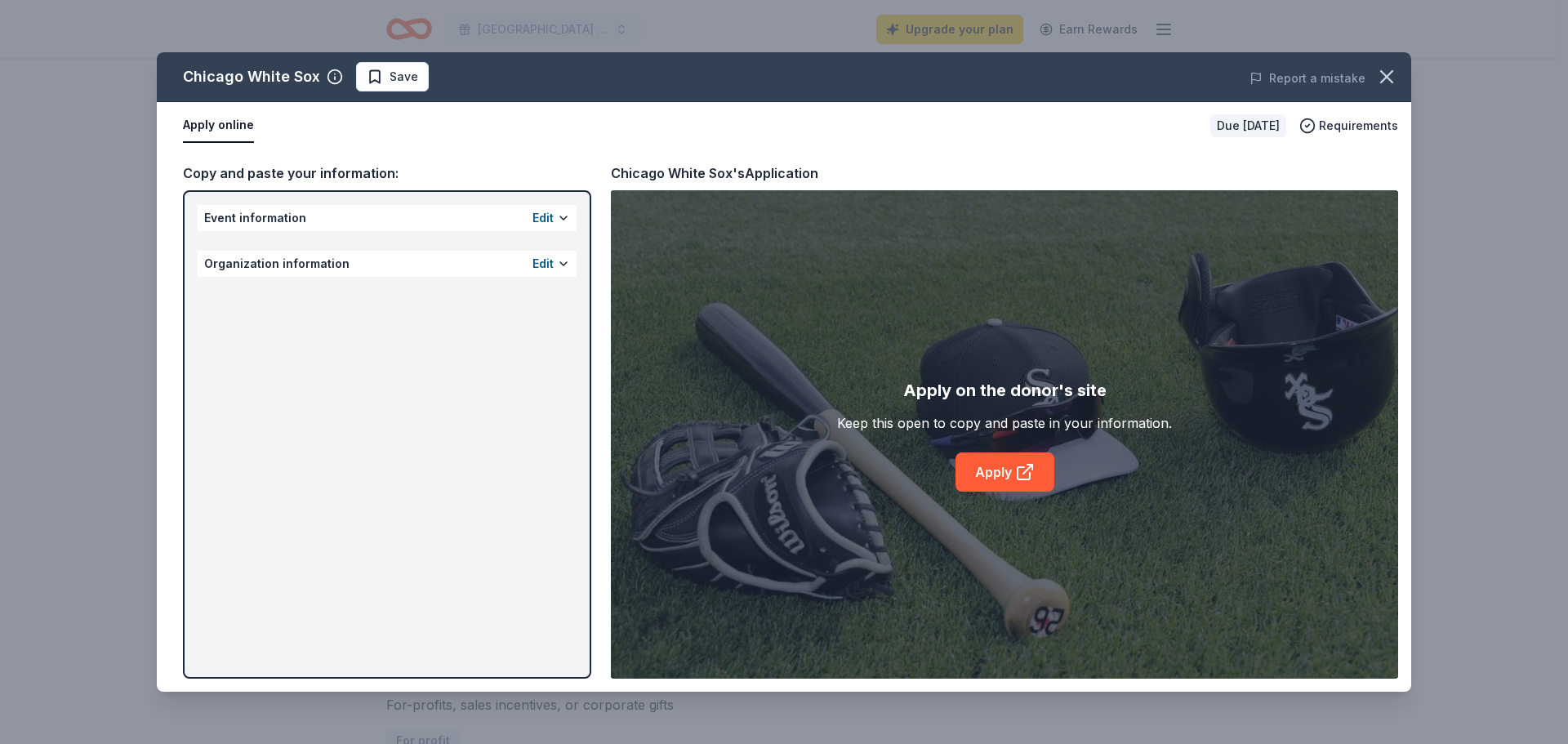
click at [1017, 461] on link "Apply" at bounding box center [1005, 471] width 99 height 40
click at [993, 483] on link "Apply" at bounding box center [1005, 471] width 99 height 40
click at [1383, 76] on icon "button" at bounding box center [1387, 77] width 23 height 23
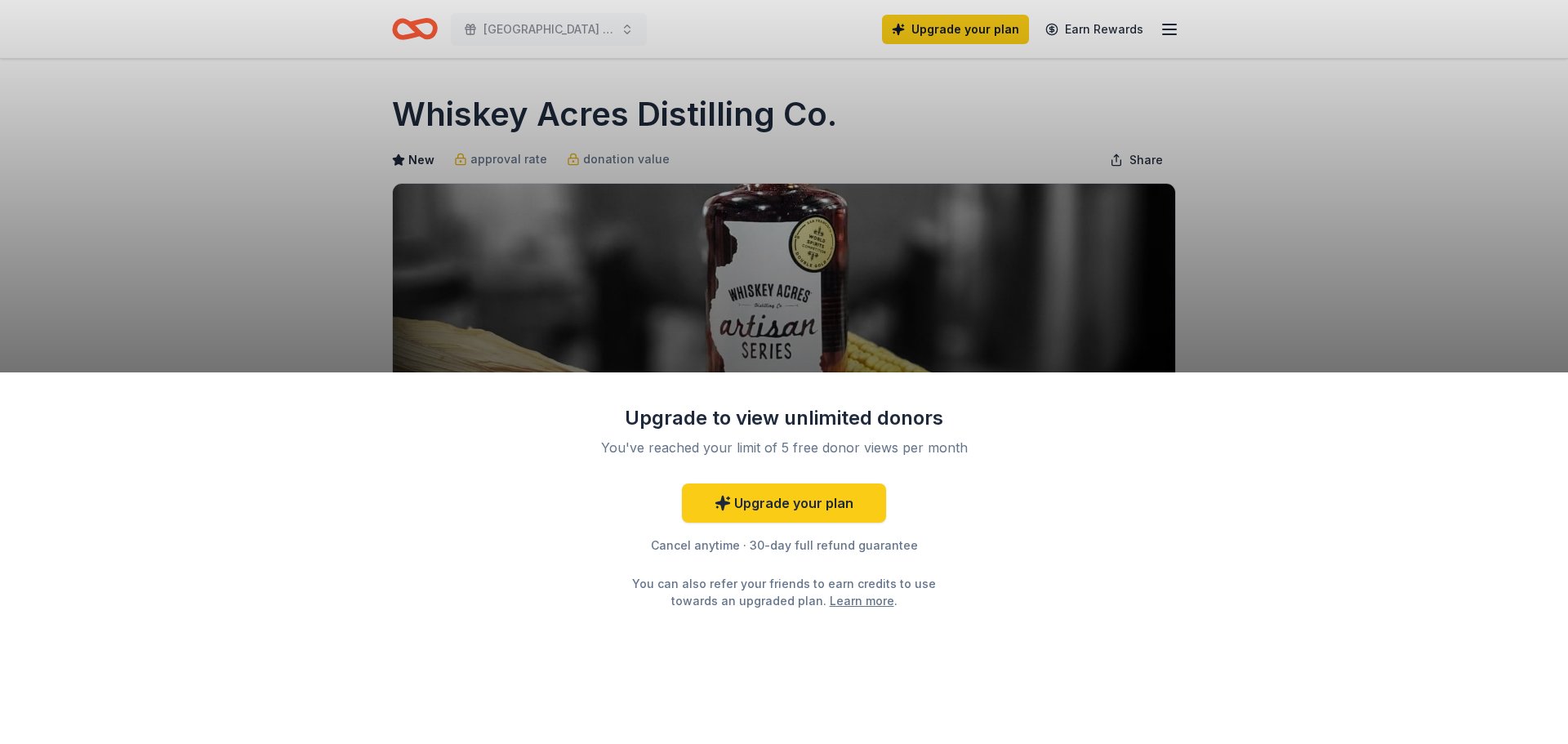
click at [317, 116] on div "Upgrade to view unlimited donors You've reached your limit of 5 free donor view…" at bounding box center [784, 372] width 1568 height 744
click at [402, 114] on div "Upgrade to view unlimited donors You've reached your limit of 5 free donor view…" at bounding box center [784, 372] width 1568 height 744
